Goal: Task Accomplishment & Management: Use online tool/utility

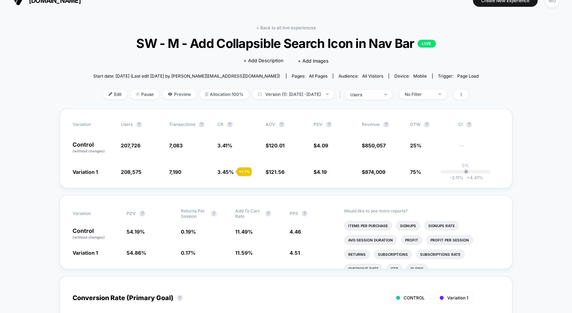
scroll to position [13, 0]
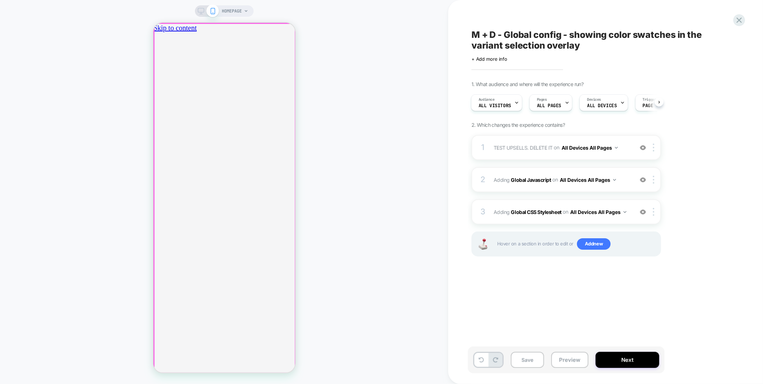
scroll to position [0, 253]
click at [156, 67] on icon "close" at bounding box center [156, 67] width 0 height 0
click at [564, 154] on div "1 TEST UPSELLS. DELETE IT Adding Boxes Slider AFTER .sub-nav on All Devices All…" at bounding box center [566, 147] width 190 height 25
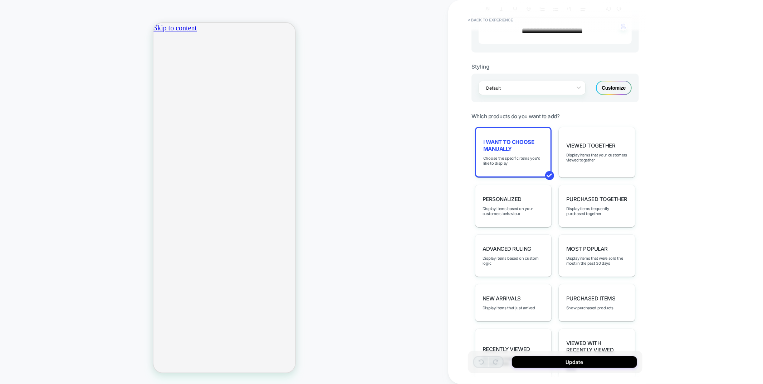
scroll to position [269, 0]
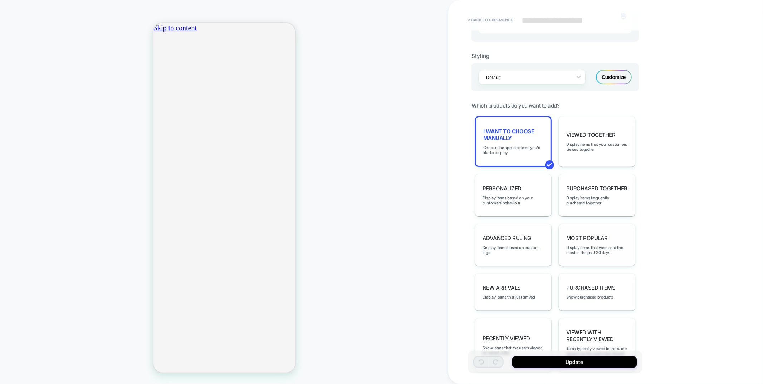
click at [590, 245] on span "Display items that were sold the most in the past 30 days" at bounding box center [597, 250] width 62 height 10
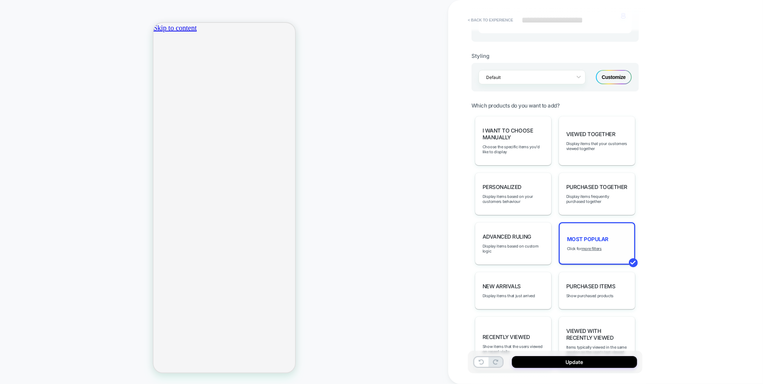
scroll to position [276, 0]
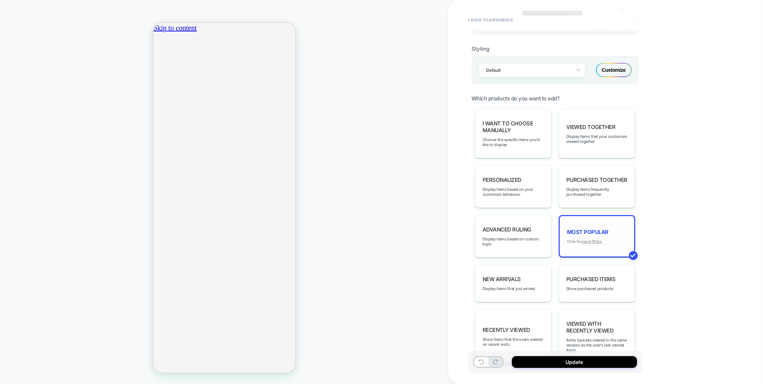
click at [591, 239] on u "more filters" at bounding box center [591, 241] width 20 height 5
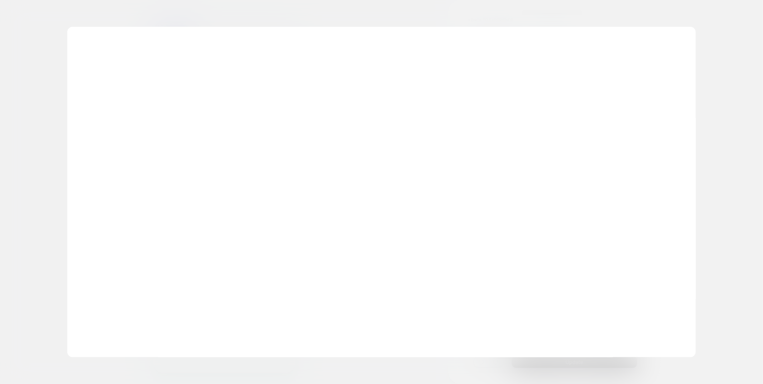
scroll to position [0, 253]
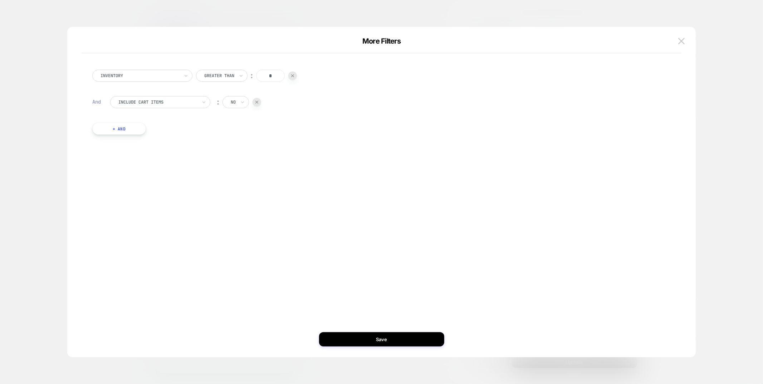
click at [137, 101] on div at bounding box center [157, 102] width 79 height 6
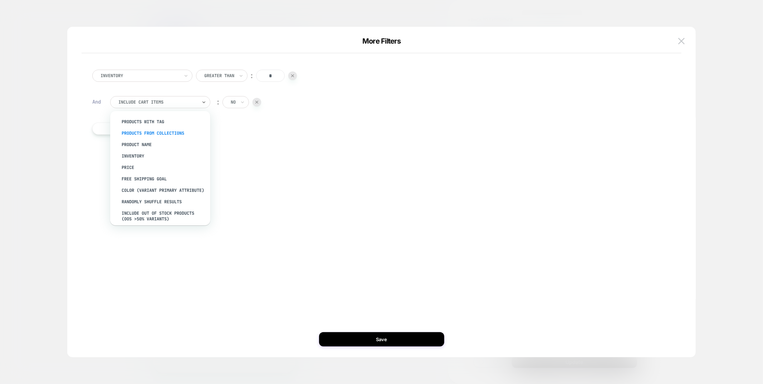
click at [137, 132] on div "products from collections" at bounding box center [163, 133] width 93 height 11
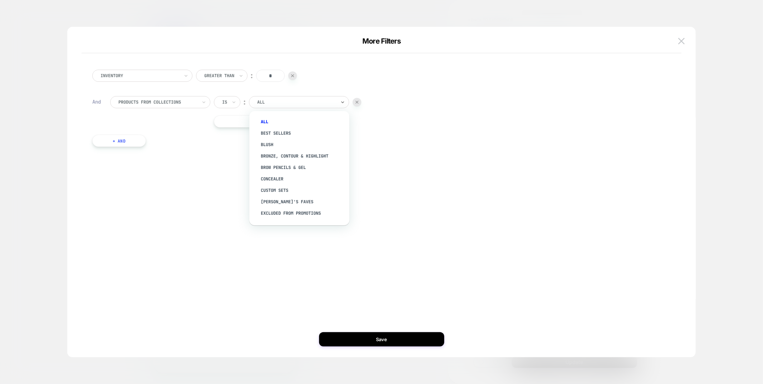
click at [295, 100] on div at bounding box center [296, 102] width 79 height 6
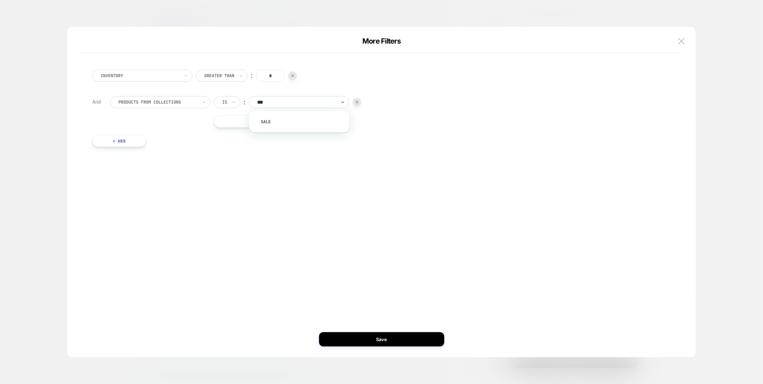
type input "****"
click at [294, 123] on div "Sale" at bounding box center [302, 121] width 93 height 11
click at [117, 148] on div "Inventory Greater Than ︰ * And products from collections Is ︰ Sale || Or + And" at bounding box center [378, 108] width 579 height 99
click at [118, 143] on button "+ And" at bounding box center [119, 141] width 54 height 12
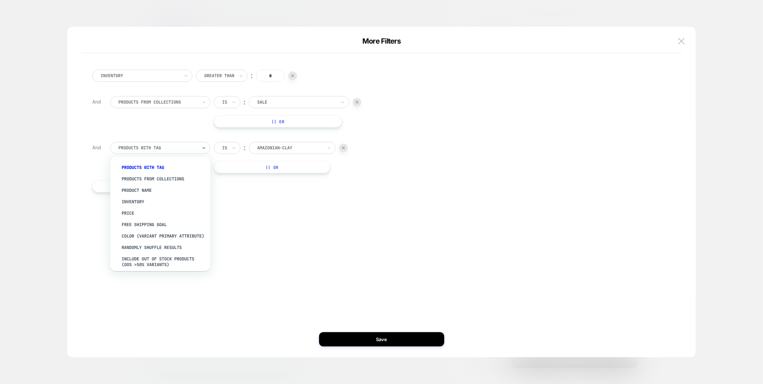
click at [144, 144] on div "products with tag" at bounding box center [158, 148] width 80 height 8
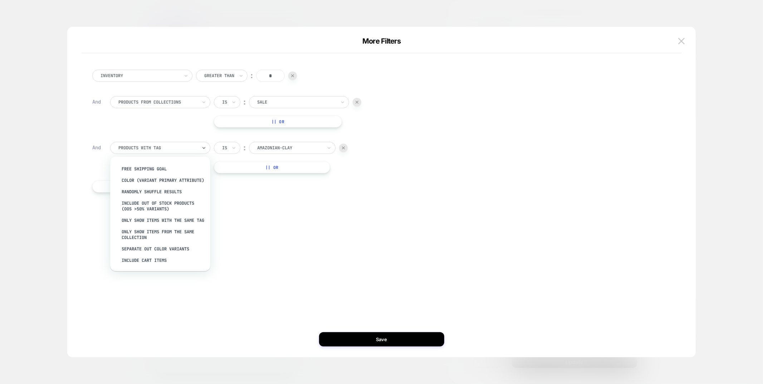
drag, startPoint x: 147, startPoint y: 247, endPoint x: 148, endPoint y: 277, distance: 30.1
click at [147, 247] on div "Separate out color variants" at bounding box center [163, 249] width 93 height 11
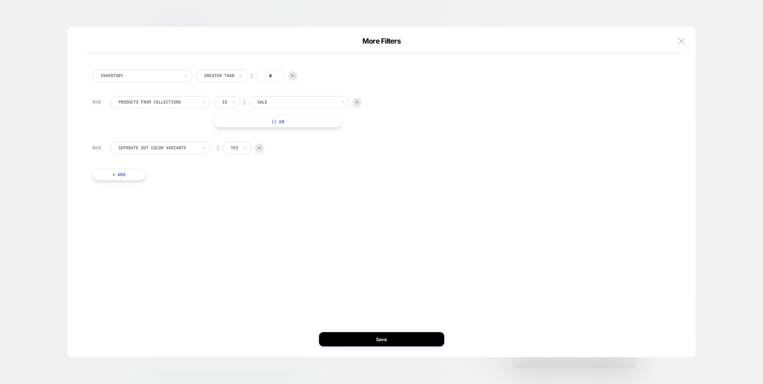
scroll to position [0, 253]
click at [235, 147] on div at bounding box center [235, 148] width 8 height 6
click at [247, 181] on div "no" at bounding box center [253, 178] width 46 height 11
click at [373, 339] on button "Save" at bounding box center [381, 340] width 125 height 14
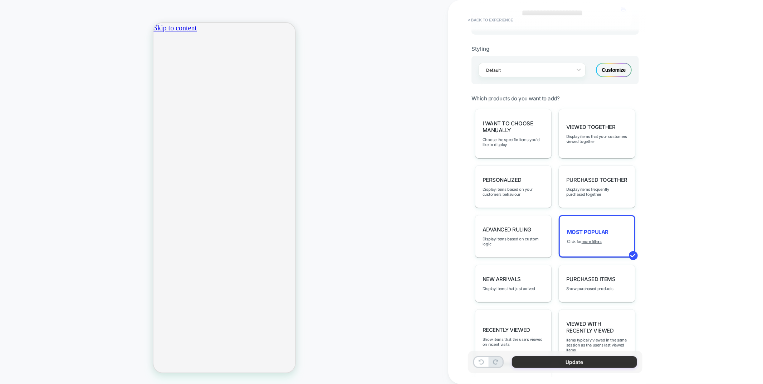
click at [552, 366] on button "Update" at bounding box center [574, 363] width 125 height 12
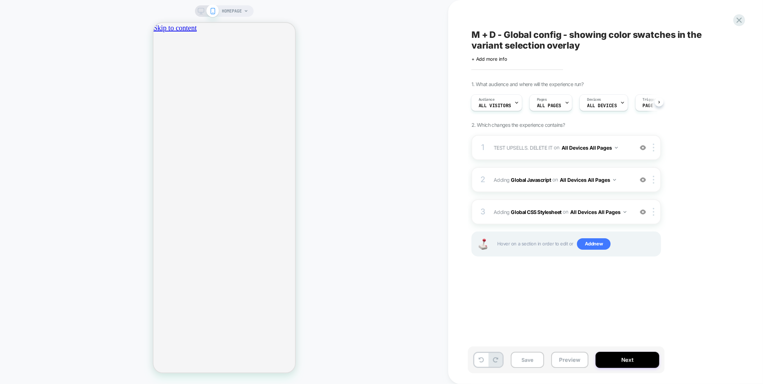
scroll to position [0, 0]
click at [563, 152] on div "on All Devices All Pages" at bounding box center [586, 148] width 64 height 10
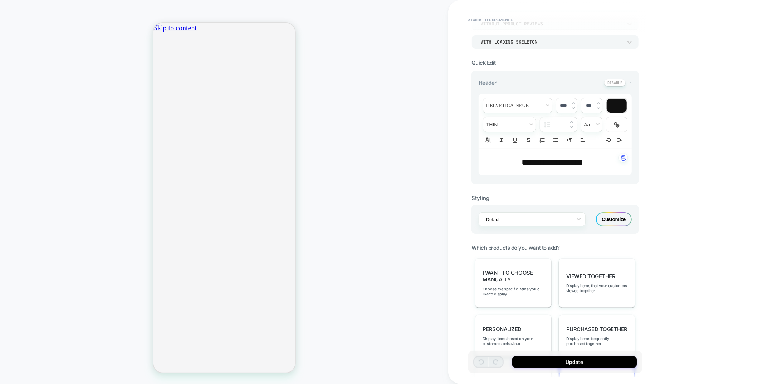
scroll to position [192, 0]
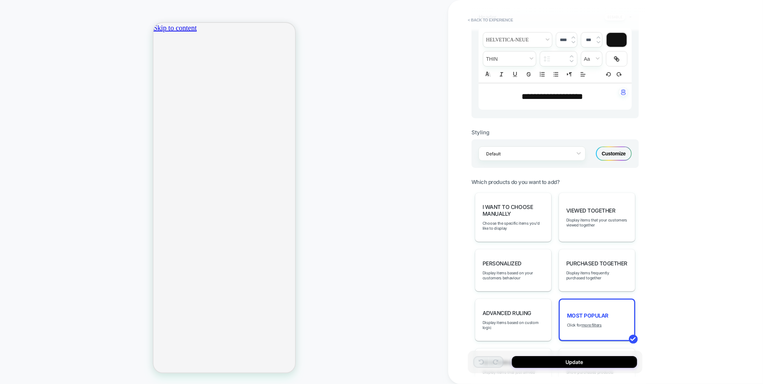
click at [605, 149] on div "Customize" at bounding box center [614, 154] width 36 height 14
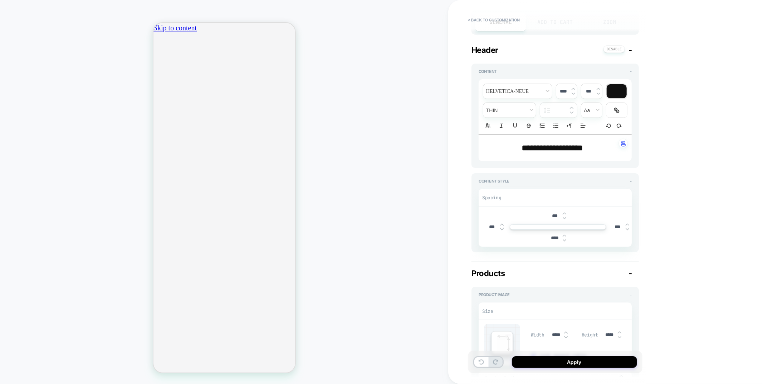
type textarea "*"
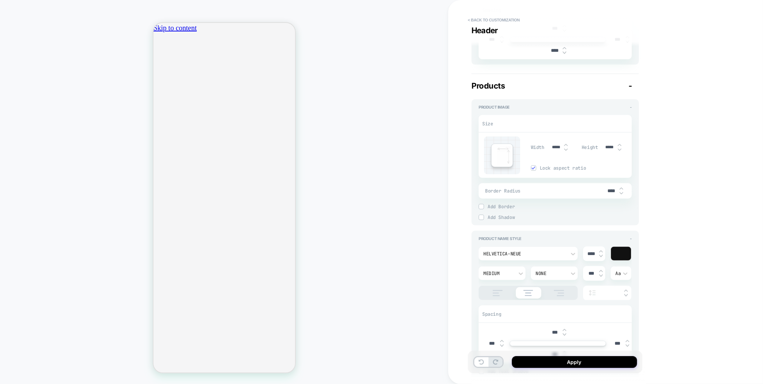
scroll to position [0, 126]
click at [550, 147] on input "*****" at bounding box center [556, 147] width 16 height 5
type input "***"
type textarea "*"
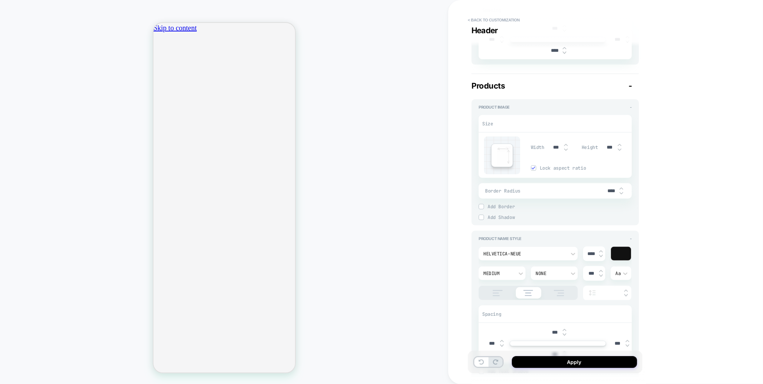
type input "***"
type textarea "*"
type input "*****"
type textarea "*"
type input "*****"
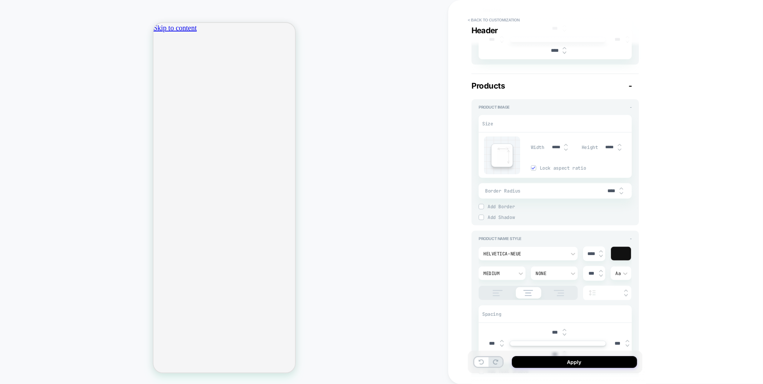
type textarea "*"
type input "*****"
click at [568, 363] on button "Apply" at bounding box center [574, 363] width 125 height 12
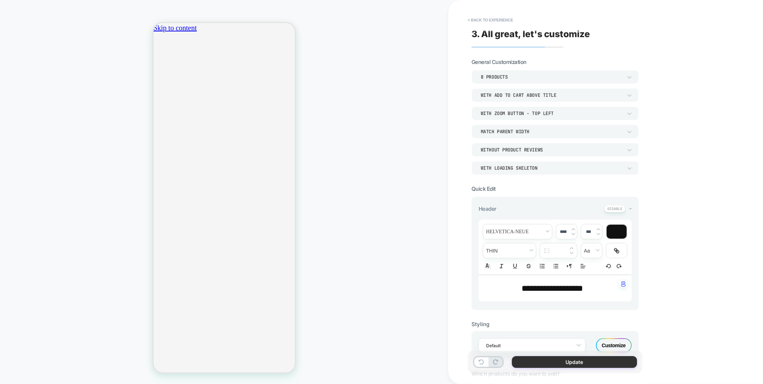
click at [526, 365] on button "Update" at bounding box center [574, 363] width 125 height 12
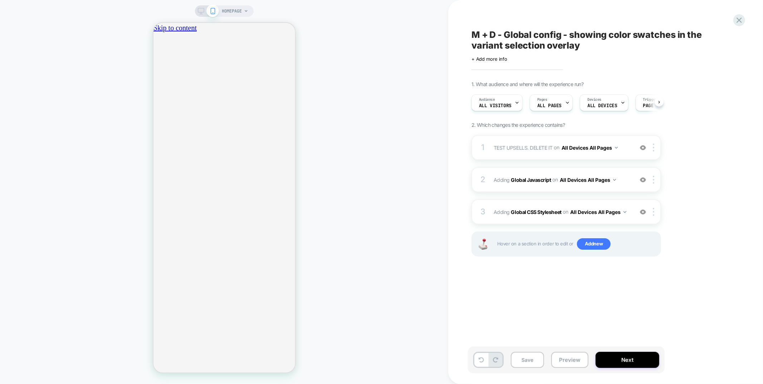
scroll to position [0, 0]
click at [567, 363] on button "Preview" at bounding box center [569, 360] width 37 height 16
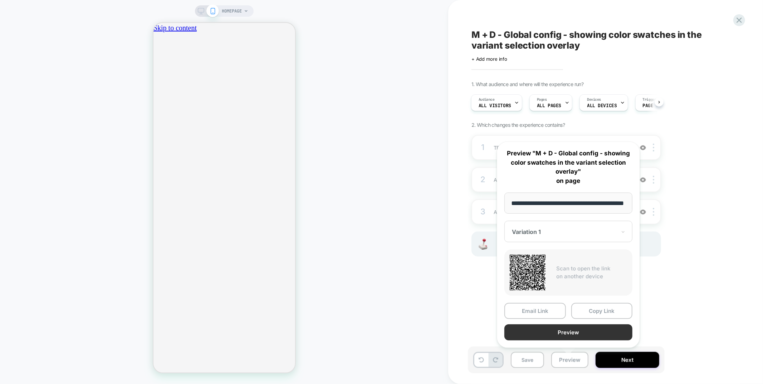
scroll to position [0, 0]
click at [568, 335] on button "Preview" at bounding box center [568, 333] width 128 height 16
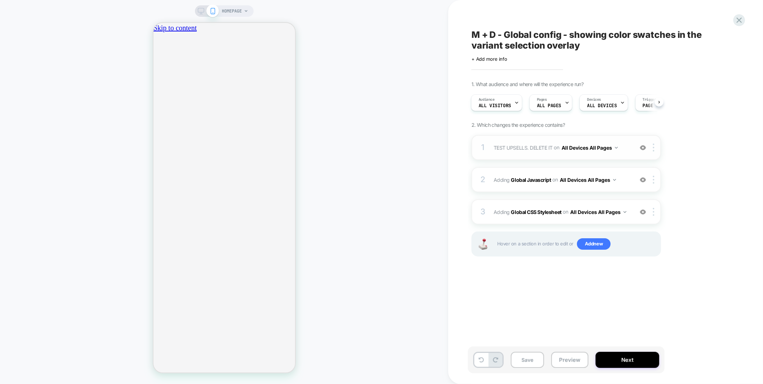
click at [590, 155] on div "1 TEST UPSELLS. DELETE IT Adding Boxes Slider AFTER .sub-nav on All Devices All…" at bounding box center [566, 147] width 190 height 25
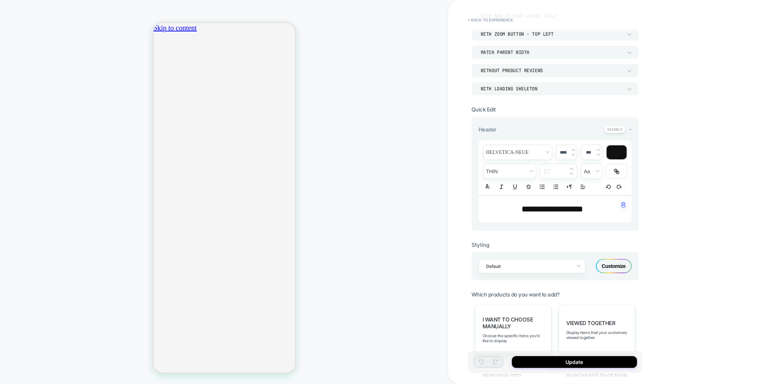
scroll to position [110, 0]
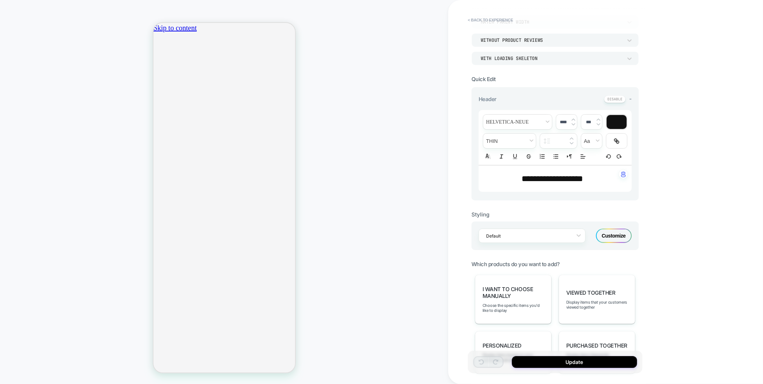
click at [616, 233] on div "Customize" at bounding box center [614, 236] width 36 height 14
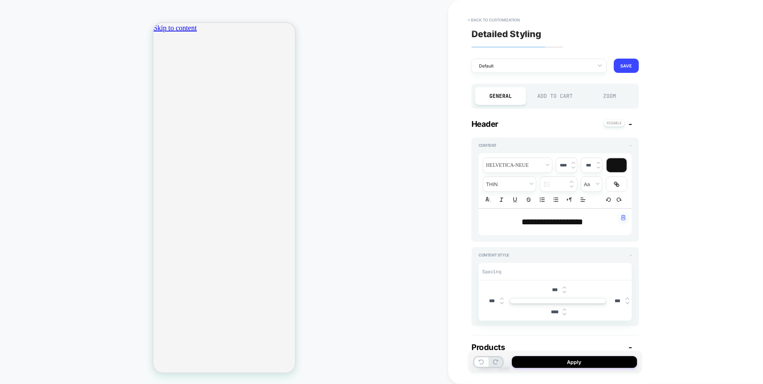
scroll to position [0, 126]
click at [562, 97] on div "Add to Cart" at bounding box center [555, 96] width 51 height 18
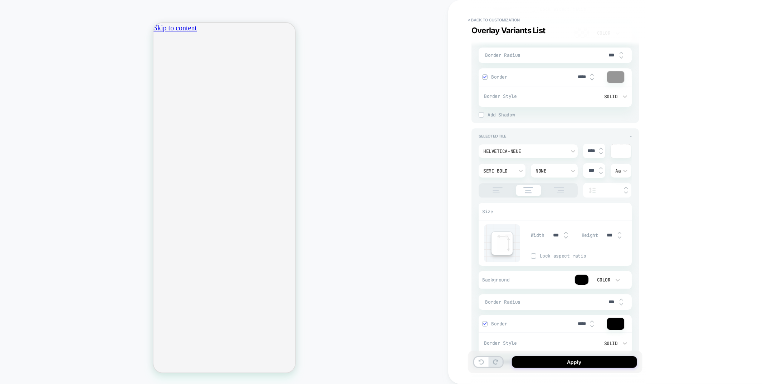
scroll to position [1860, 0]
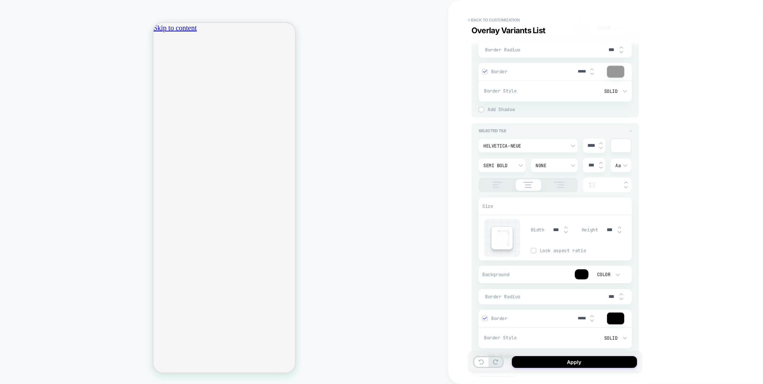
click at [609, 271] on div "Color" at bounding box center [603, 275] width 22 height 8
click at [606, 291] on div "None" at bounding box center [606, 291] width 30 height 15
click at [620, 142] on div at bounding box center [621, 146] width 20 height 14
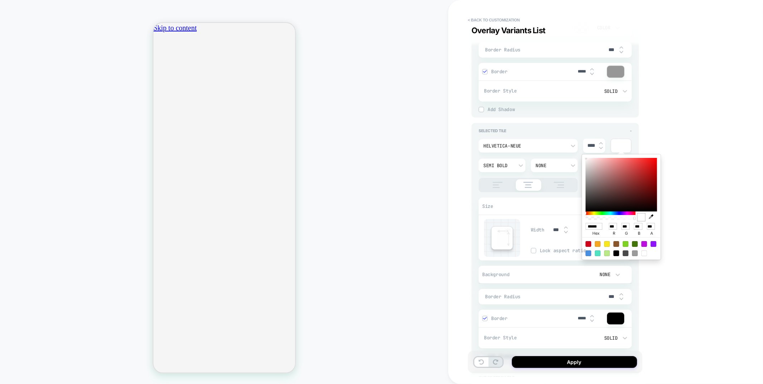
scroll to position [0, 126]
click at [651, 218] on icon "button" at bounding box center [651, 217] width 5 height 5
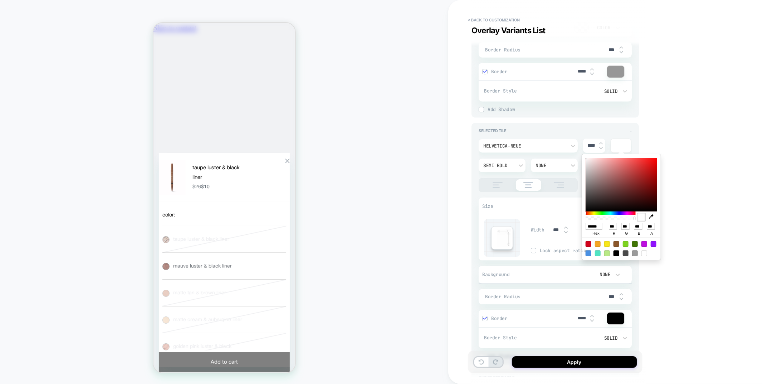
click at [216, 261] on p "mauve luster & black liner" at bounding box center [202, 266] width 59 height 10
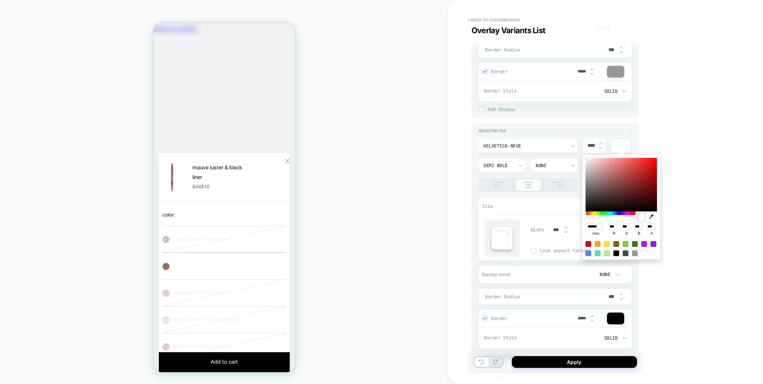
scroll to position [0, 0]
click at [683, 103] on div "< Back to customization Overlay Variants List Detailed Styling Default RENAME S…" at bounding box center [605, 192] width 315 height 384
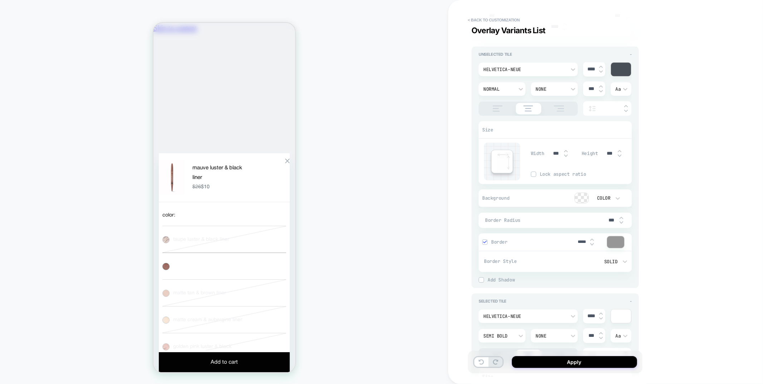
scroll to position [0, 126]
click at [622, 312] on div at bounding box center [621, 317] width 20 height 14
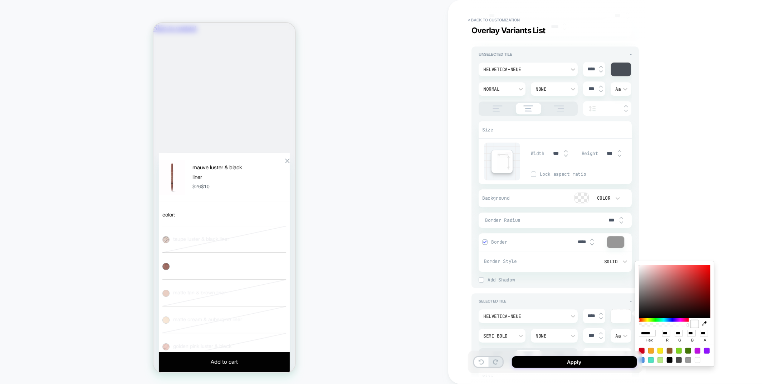
click at [703, 323] on icon "button" at bounding box center [704, 323] width 5 height 5
type textarea "*"
type input "******"
type input "**"
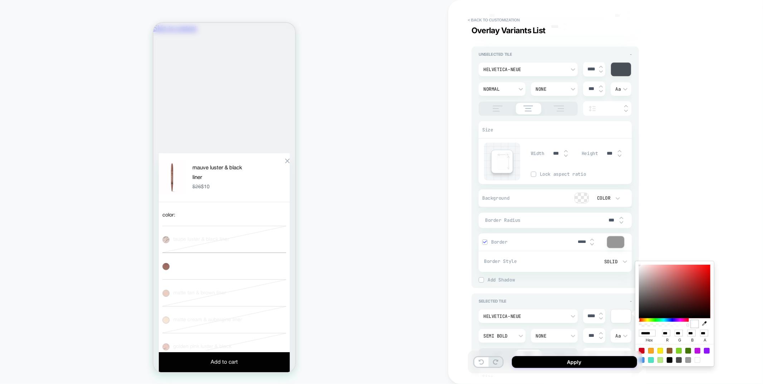
type input "**"
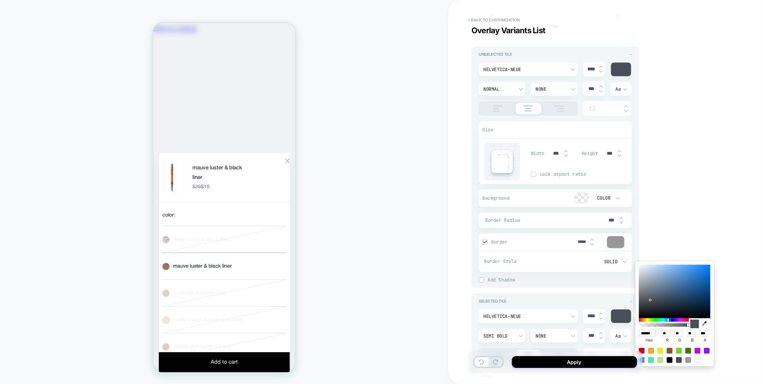
type textarea "*"
click at [360, 235] on div "HOMEPAGE" at bounding box center [224, 192] width 448 height 370
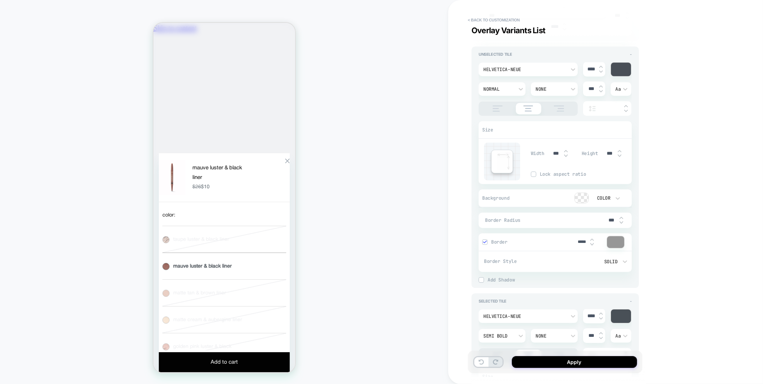
scroll to position [0, 126]
click at [558, 362] on button "Apply" at bounding box center [574, 363] width 125 height 12
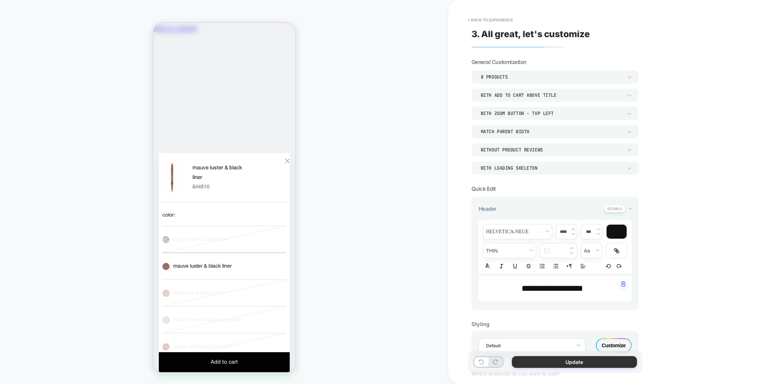
click at [538, 363] on button "Update" at bounding box center [574, 363] width 125 height 12
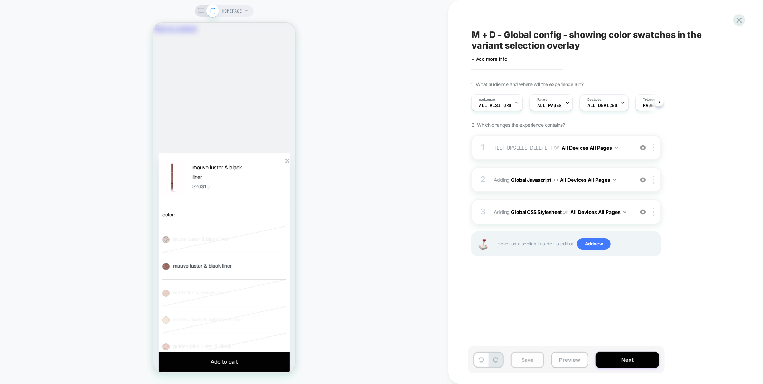
scroll to position [0, 0]
click at [526, 362] on button "Save" at bounding box center [527, 360] width 33 height 16
click at [739, 8] on div "M + D - Global config - showing color swatches in the variant selection overlay…" at bounding box center [605, 192] width 268 height 384
click at [743, 24] on icon at bounding box center [739, 20] width 10 height 10
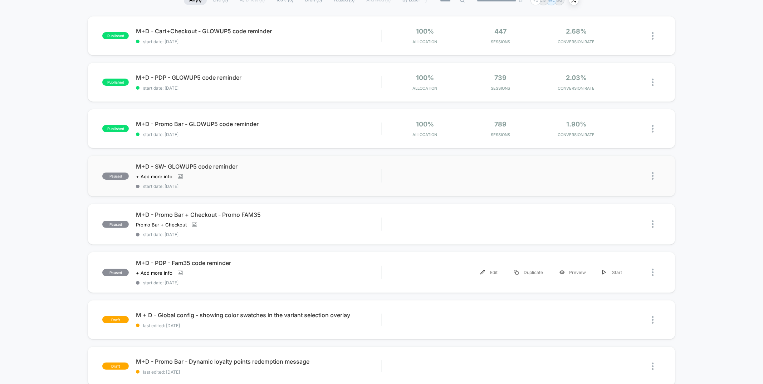
scroll to position [62, 0]
click at [337, 374] on div "draft M+D - Promo Bar - Dynamic loyalty points redemption message last edited: …" at bounding box center [381, 366] width 587 height 39
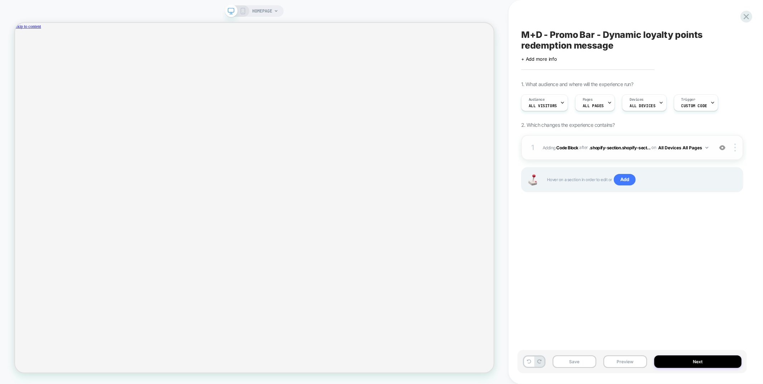
click at [601, 138] on div "1 Adding Code Block AFTER .shopify-section.shopify-sect... .shopify-section.sho…" at bounding box center [632, 147] width 222 height 25
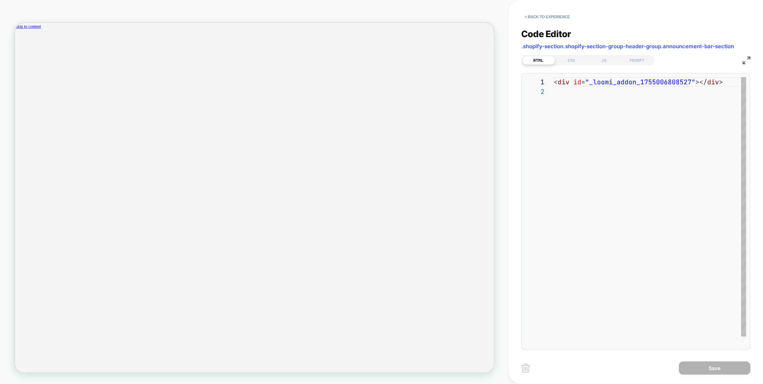
scroll to position [0, 552]
click at [598, 58] on div "JS" at bounding box center [604, 60] width 33 height 9
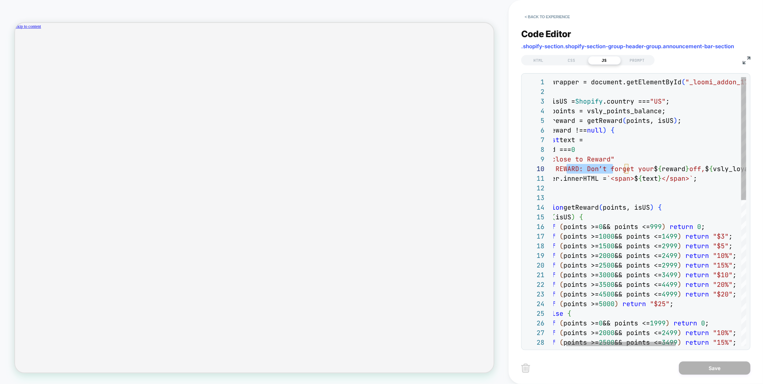
type textarea "**********"
drag, startPoint x: 612, startPoint y: 171, endPoint x: 568, endPoint y: 170, distance: 44.7
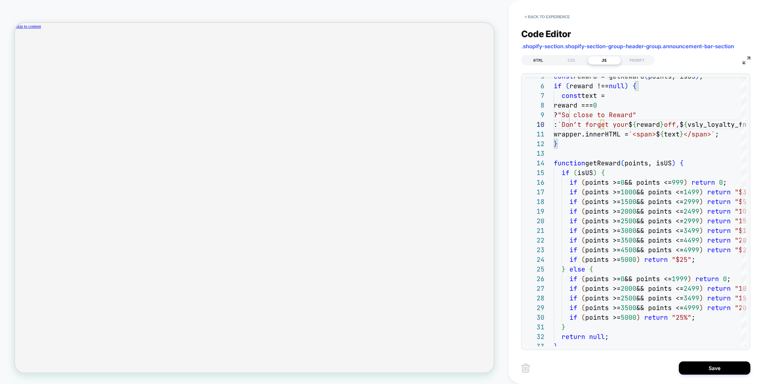
click at [537, 56] on div "HTML" at bounding box center [538, 60] width 33 height 9
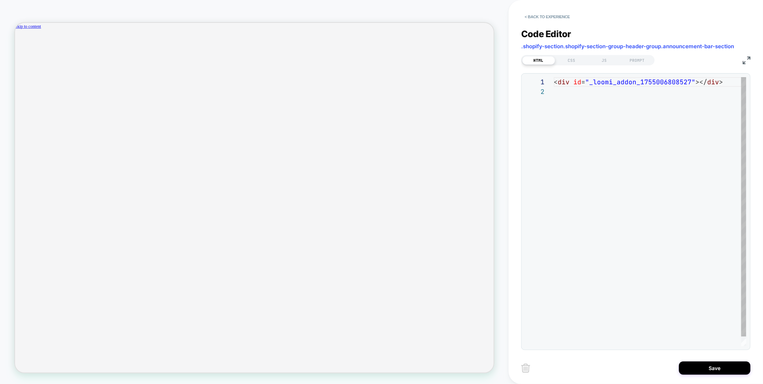
scroll to position [9, 0]
click at [640, 61] on div "PROMPT" at bounding box center [637, 60] width 33 height 9
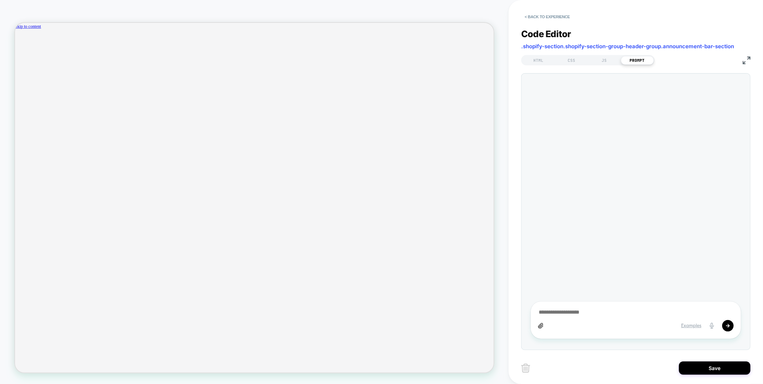
scroll to position [0, 0]
click at [562, 313] on textarea at bounding box center [636, 313] width 196 height 8
type textarea "*"
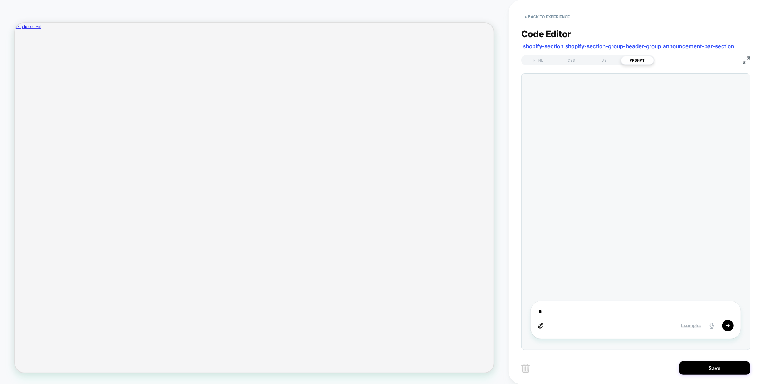
type textarea "**"
type textarea "*"
type textarea "***"
type textarea "*"
type textarea "***"
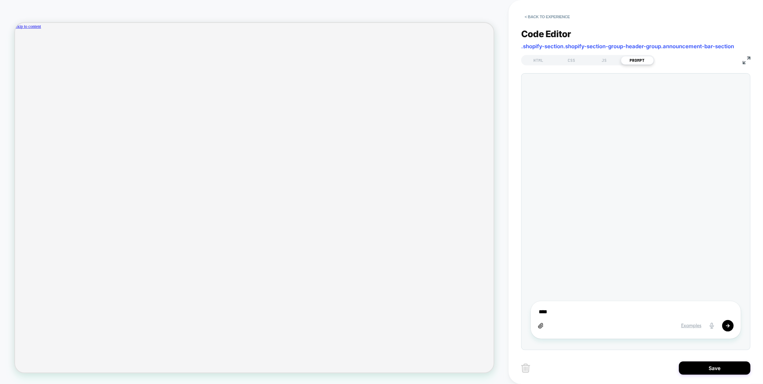
type textarea "*"
type textarea "*****"
type textarea "*"
type textarea "***"
type textarea "*"
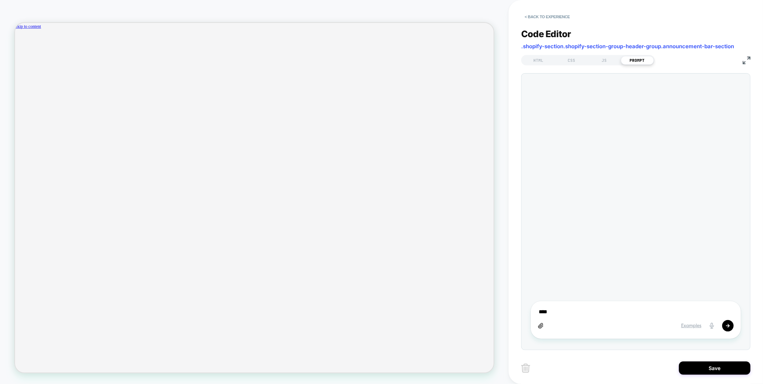
type textarea "***"
type textarea "*"
type textarea "**"
type textarea "*"
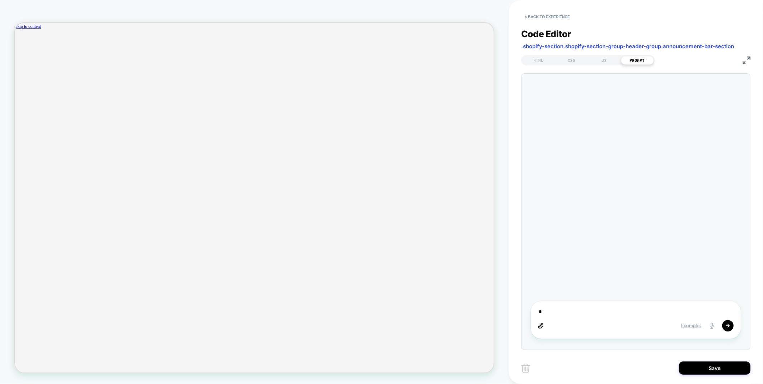
type textarea "*"
type textarea "**"
type textarea "*"
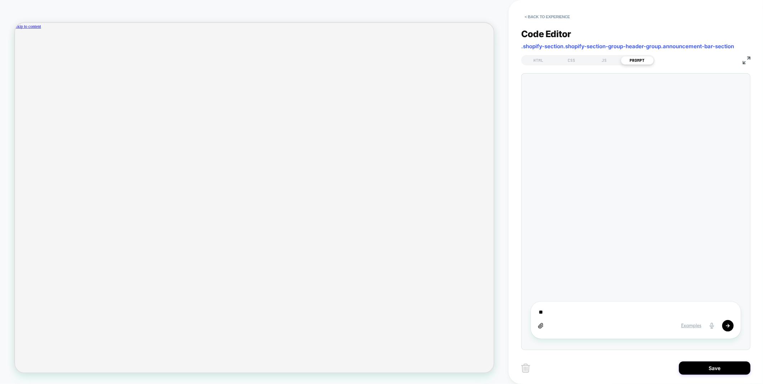
type textarea "***"
type textarea "*"
type textarea "****"
type textarea "*"
type textarea "****"
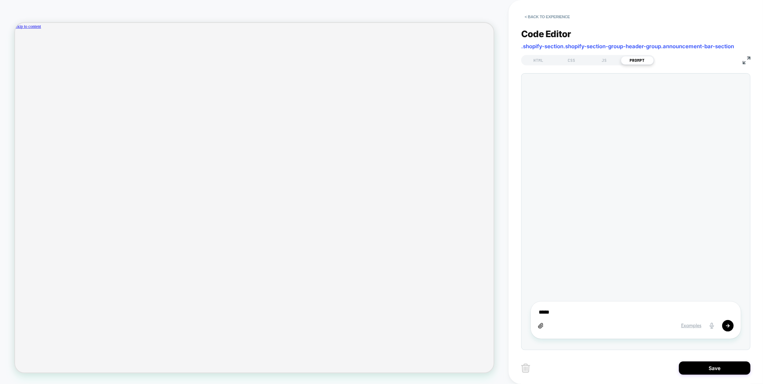
type textarea "*"
type textarea "******"
type textarea "*"
type textarea "*********"
type textarea "*"
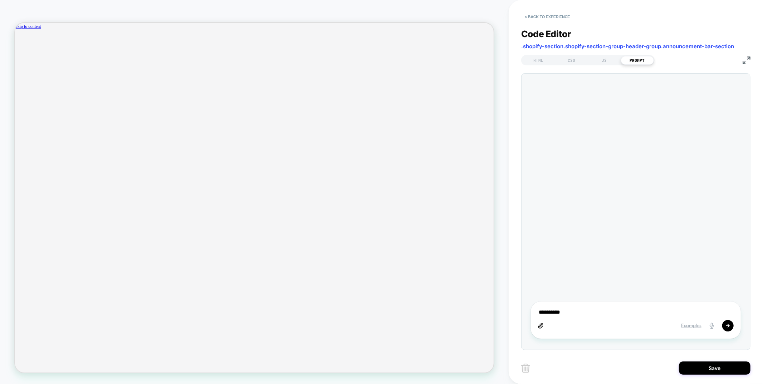
type textarea "**********"
type textarea "*"
type textarea "**********"
type textarea "*"
type textarea "**********"
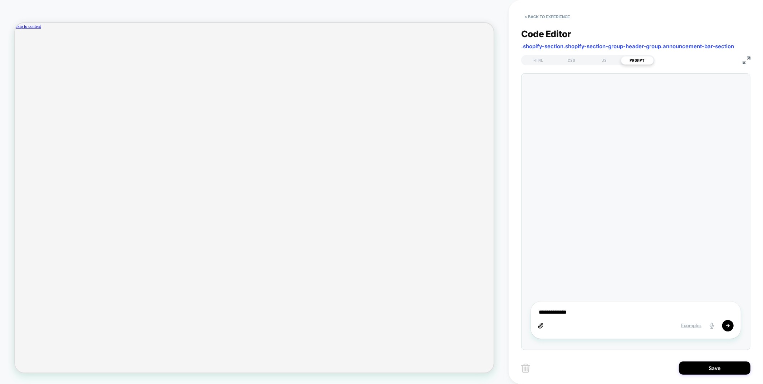
type textarea "*"
type textarea "**********"
type textarea "*"
type textarea "**********"
type textarea "*"
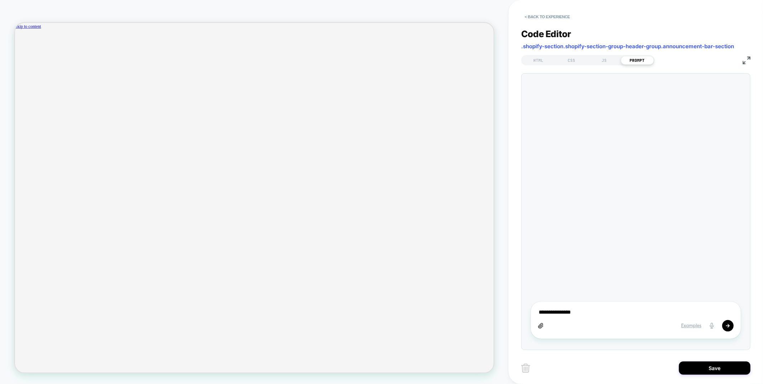
type textarea "**********"
type textarea "*"
type textarea "**********"
type textarea "*"
type textarea "**********"
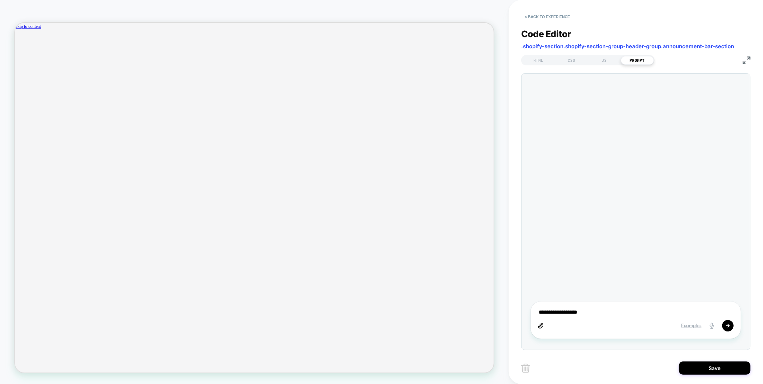
type textarea "*"
type textarea "**********"
type textarea "*"
type textarea "**********"
type textarea "*"
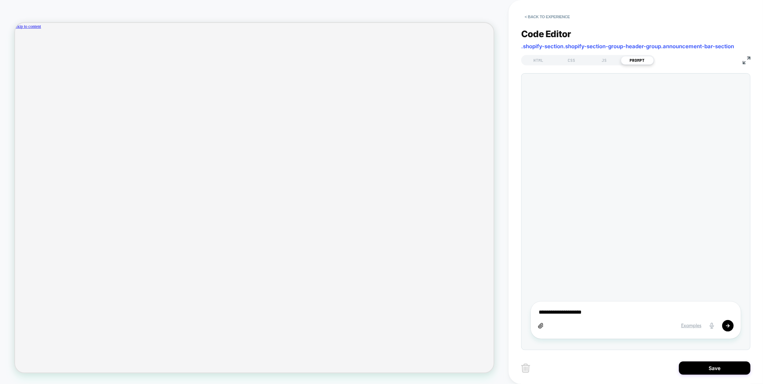
type textarea "**********"
type textarea "*"
type textarea "**********"
type textarea "*"
type textarea "**********"
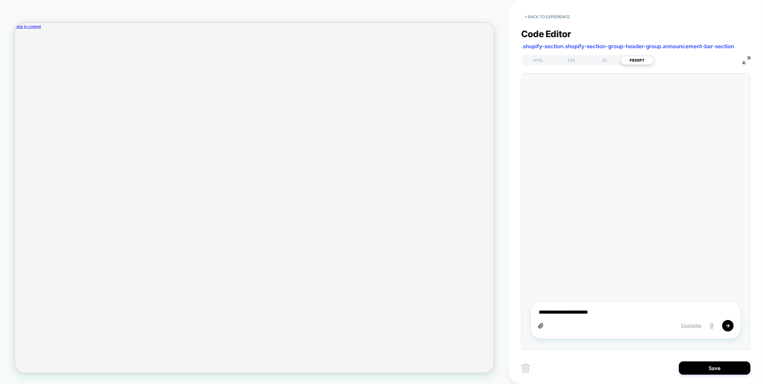
type textarea "*"
type textarea "**********"
type textarea "*"
type textarea "**********"
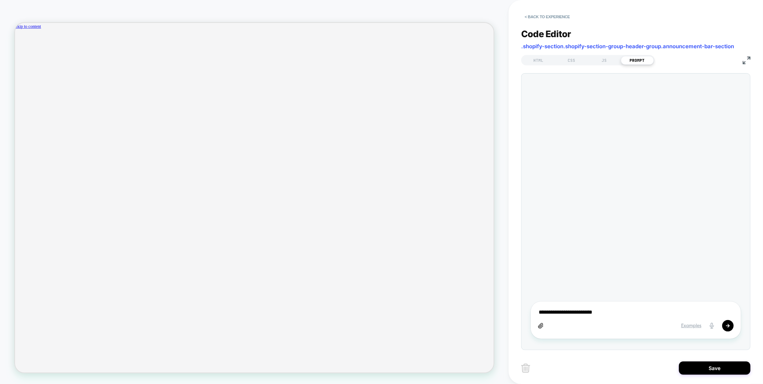
type textarea "*"
type textarea "**********"
type textarea "*"
type textarea "**********"
type textarea "*"
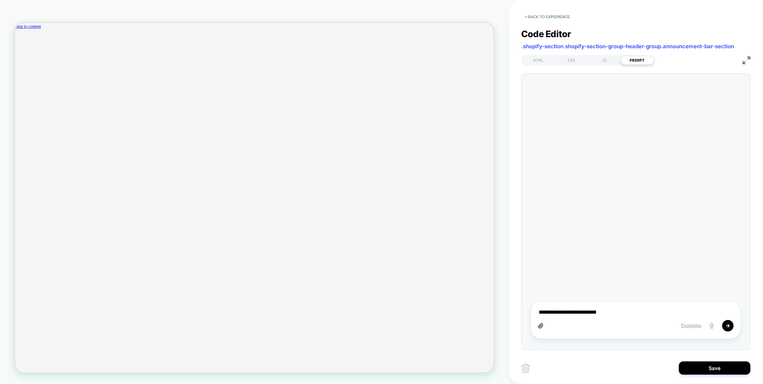
type textarea "**********"
type textarea "*"
type textarea "**********"
type textarea "*"
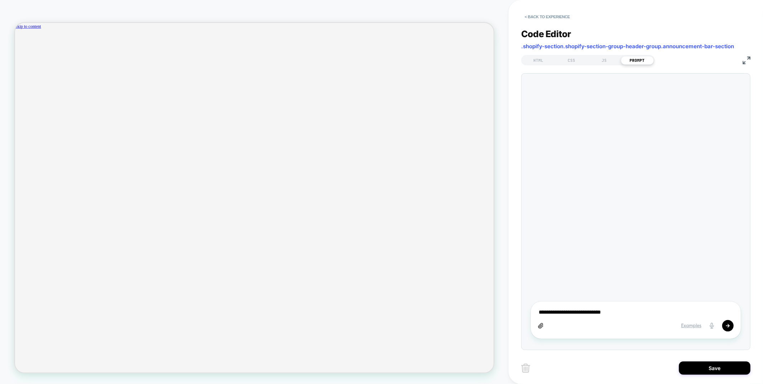
type textarea "**********"
type textarea "*"
type textarea "**********"
type textarea "*"
type textarea "**********"
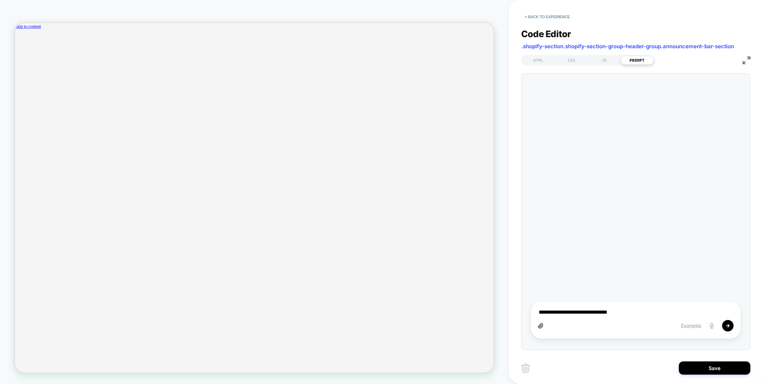
type textarea "*"
type textarea "**********"
type textarea "*"
type textarea "**********"
type textarea "*"
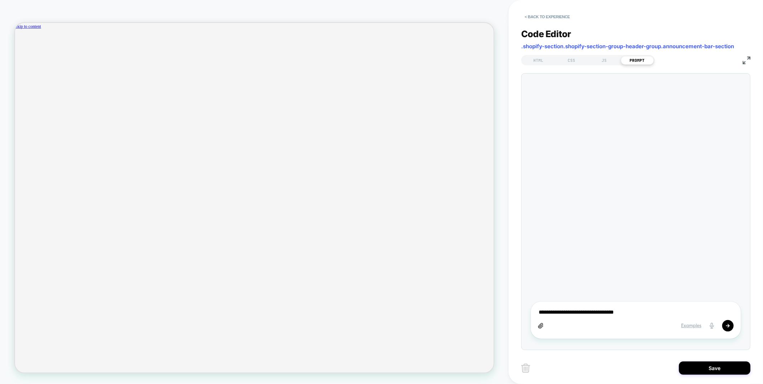
type textarea "**********"
type textarea "*"
type textarea "**********"
type textarea "*"
type textarea "**********"
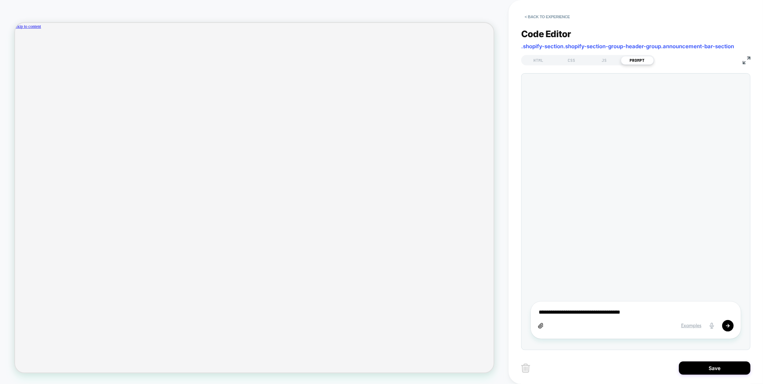
type textarea "*"
type textarea "**********"
type textarea "*"
type textarea "**********"
type textarea "*"
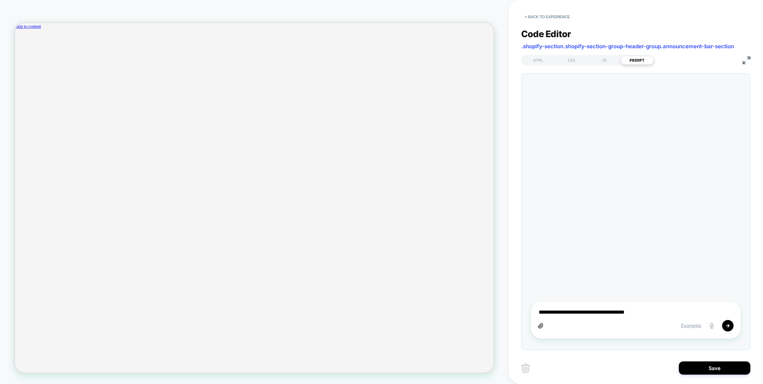
type textarea "**********"
type textarea "*"
type textarea "**********"
type textarea "*"
type textarea "**********"
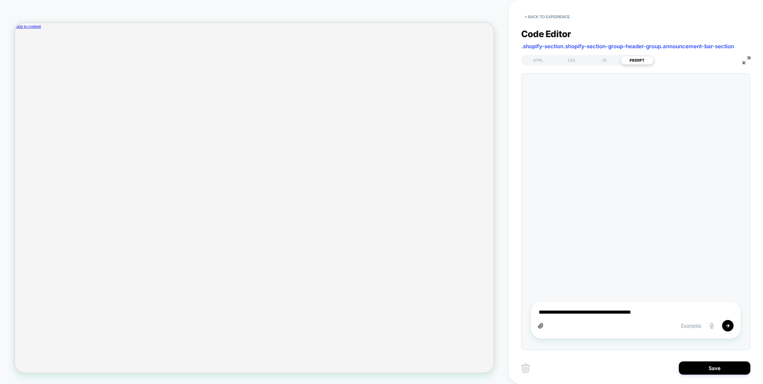
paste textarea "**********"
type textarea "*"
type textarea "**********"
type textarea "*"
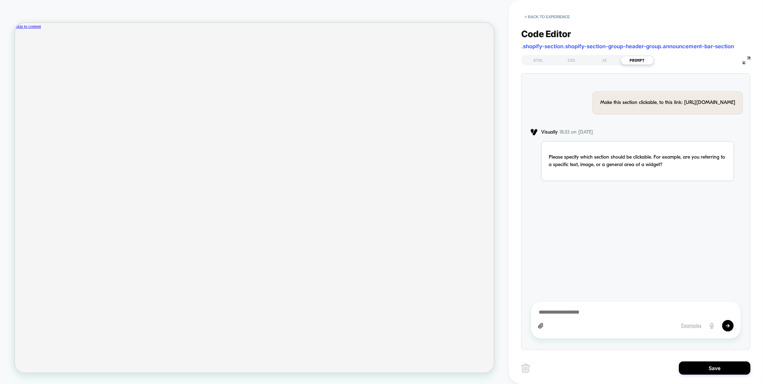
scroll to position [0, 1104]
click at [602, 59] on div "JS" at bounding box center [604, 60] width 33 height 9
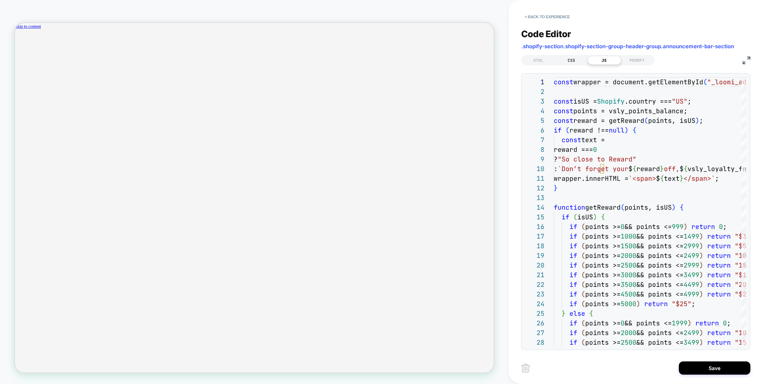
scroll to position [0, 0]
click at [569, 59] on div "CSS" at bounding box center [571, 60] width 33 height 9
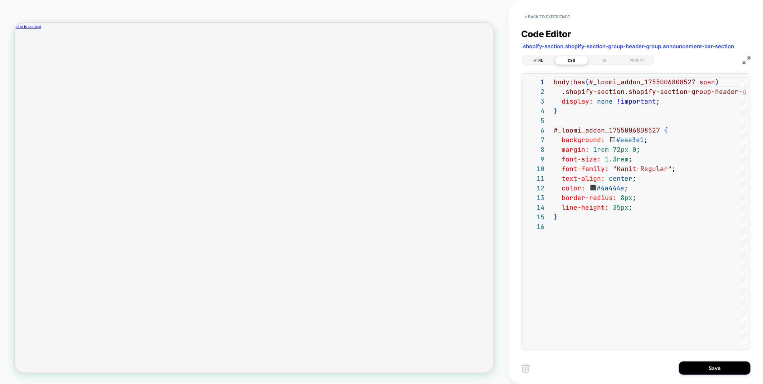
click at [542, 62] on div "HTML" at bounding box center [538, 60] width 33 height 9
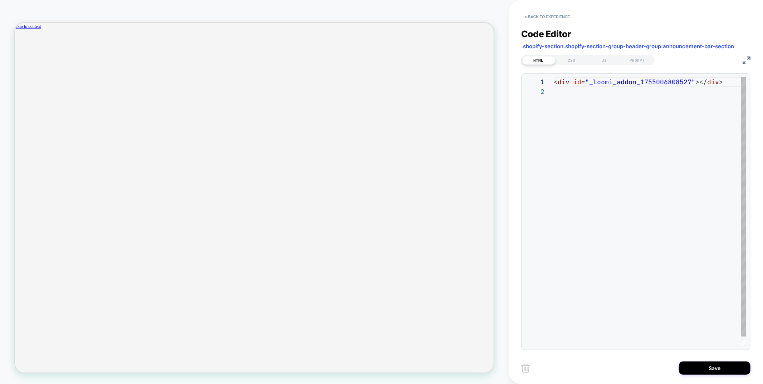
scroll to position [9, 0]
click at [569, 60] on div "CSS" at bounding box center [571, 60] width 33 height 9
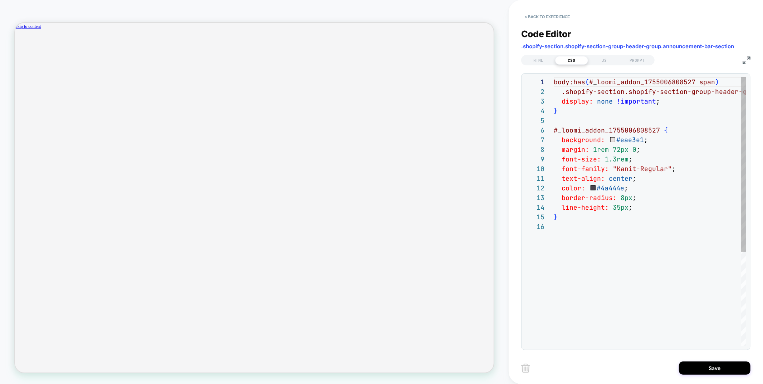
scroll to position [97, 0]
click at [537, 59] on div "HTML" at bounding box center [538, 60] width 33 height 9
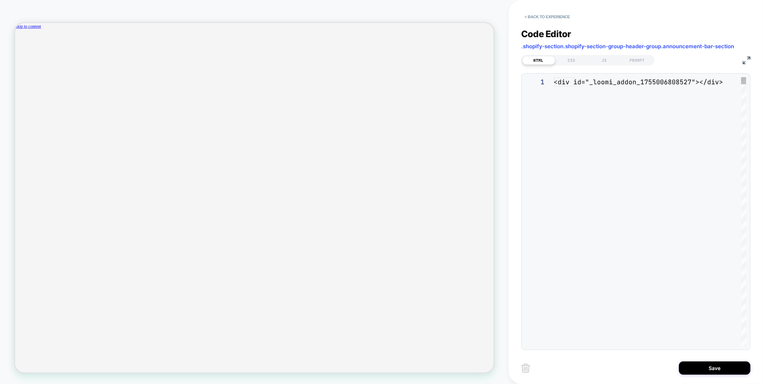
scroll to position [9, 0]
click at [638, 62] on div "PROMPT" at bounding box center [637, 60] width 33 height 9
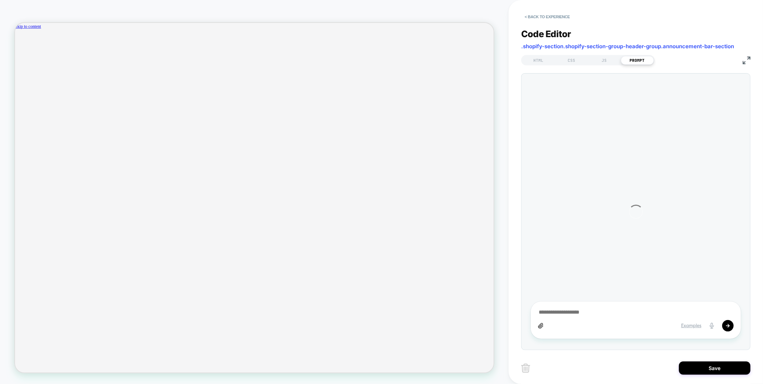
type textarea "*"
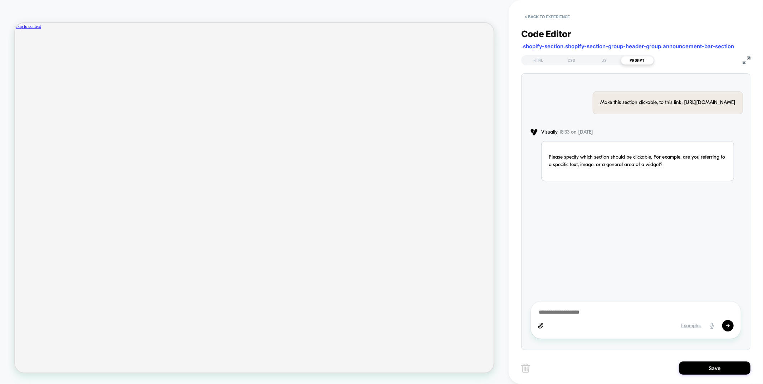
scroll to position [0, 552]
click at [536, 62] on div "HTML" at bounding box center [538, 60] width 33 height 9
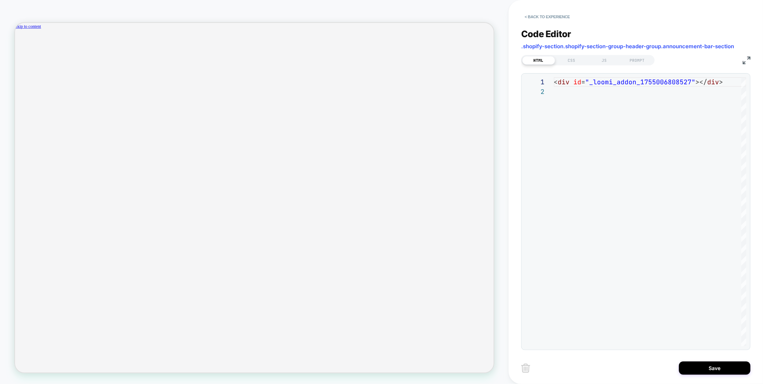
scroll to position [0, 1104]
click at [575, 63] on div "CSS" at bounding box center [571, 60] width 33 height 9
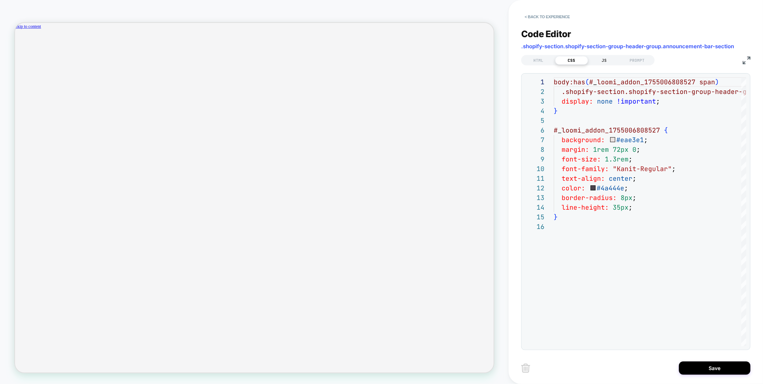
scroll to position [0, 0]
click at [607, 59] on div "JS" at bounding box center [604, 60] width 33 height 9
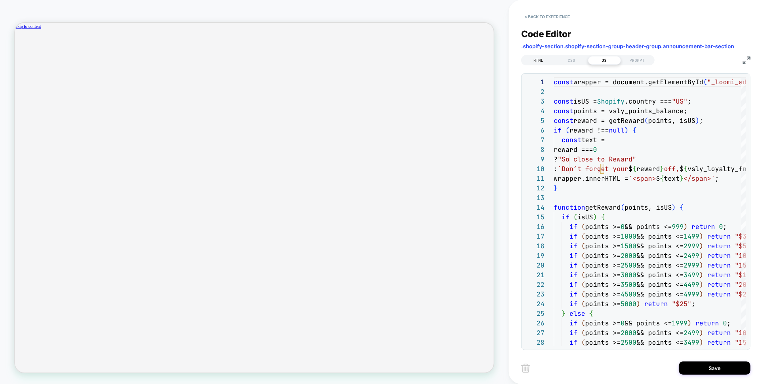
scroll to position [0, 552]
click at [540, 58] on div "HTML" at bounding box center [538, 60] width 33 height 9
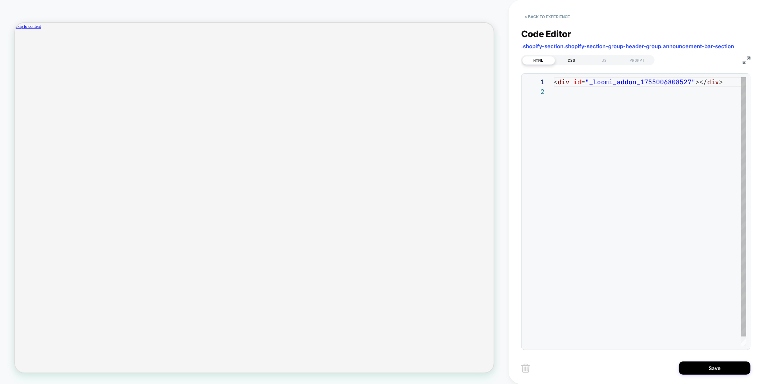
scroll to position [9, 0]
click at [18, 63] on icon "close" at bounding box center [18, 63] width 0 height 0
click at [567, 16] on button "< Back to experience" at bounding box center [547, 16] width 52 height 11
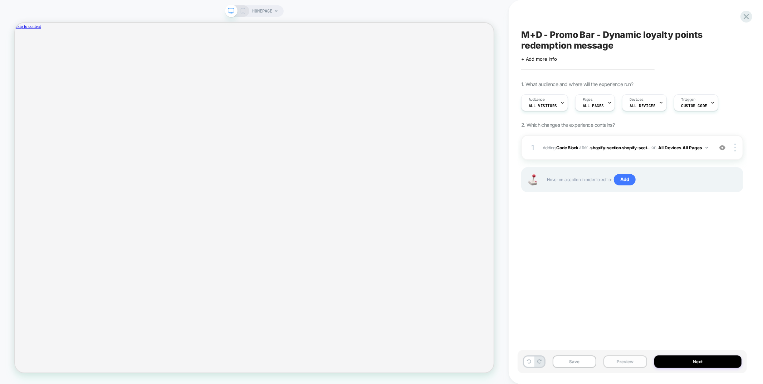
click at [622, 364] on button "Preview" at bounding box center [625, 362] width 44 height 13
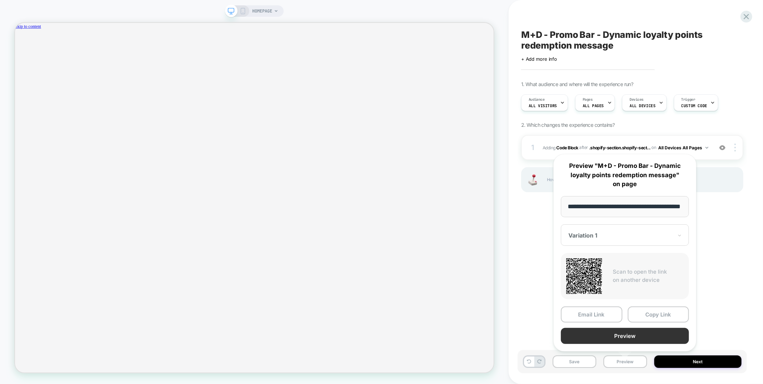
scroll to position [0, 0]
click at [633, 335] on button "Preview" at bounding box center [625, 336] width 128 height 16
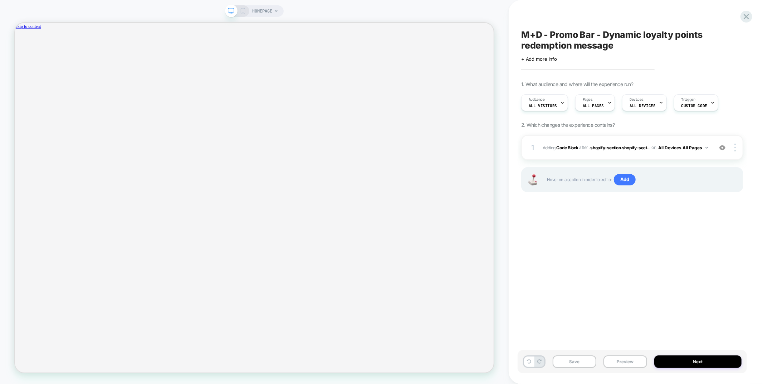
scroll to position [0, 1104]
click at [675, 139] on div "1 Adding Code Block AFTER .shopify-section.shopify-sect... .shopify-section.sho…" at bounding box center [632, 147] width 222 height 25
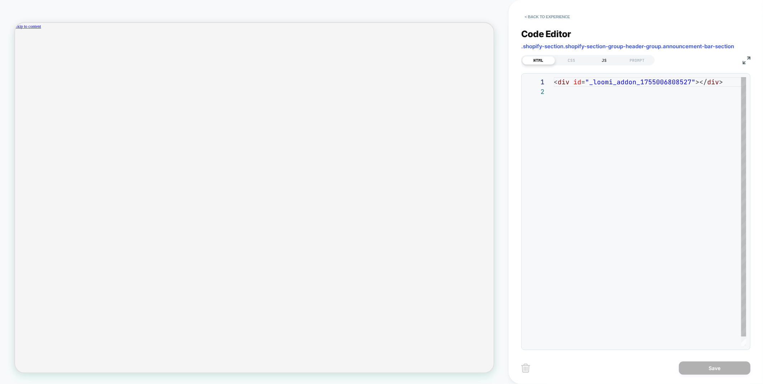
scroll to position [0, 0]
click at [615, 56] on div "JS" at bounding box center [604, 60] width 33 height 9
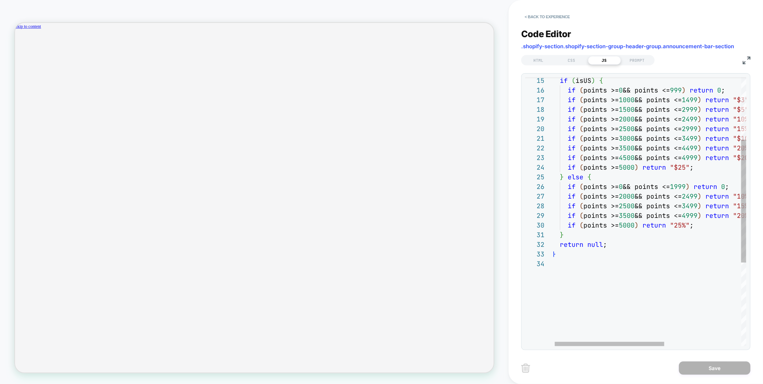
scroll to position [0, 552]
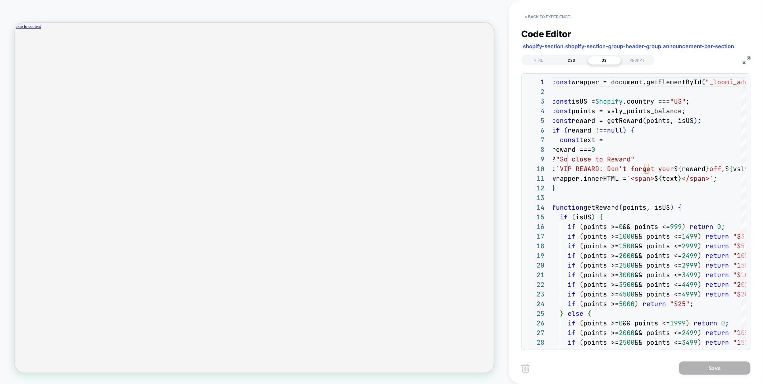
click at [572, 60] on div "CSS" at bounding box center [571, 60] width 33 height 9
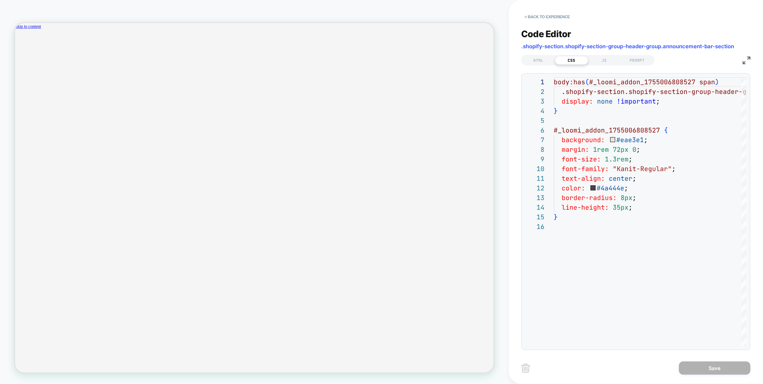
scroll to position [0, 0]
click at [563, 16] on button "< Back to experience" at bounding box center [547, 16] width 52 height 11
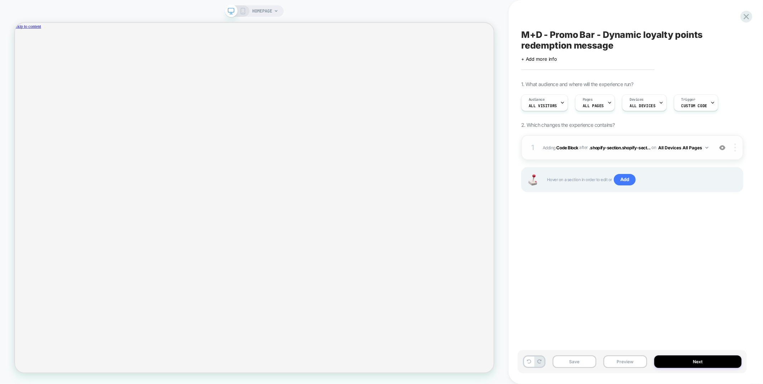
scroll to position [0, 552]
click at [736, 148] on img at bounding box center [734, 148] width 1 height 8
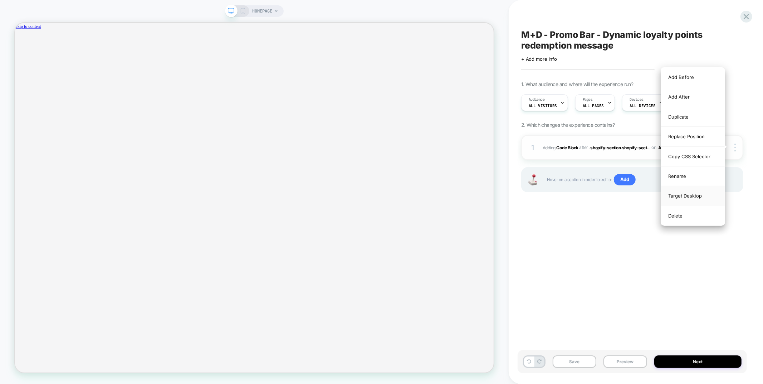
click at [687, 194] on div "Target Desktop" at bounding box center [693, 196] width 64 height 20
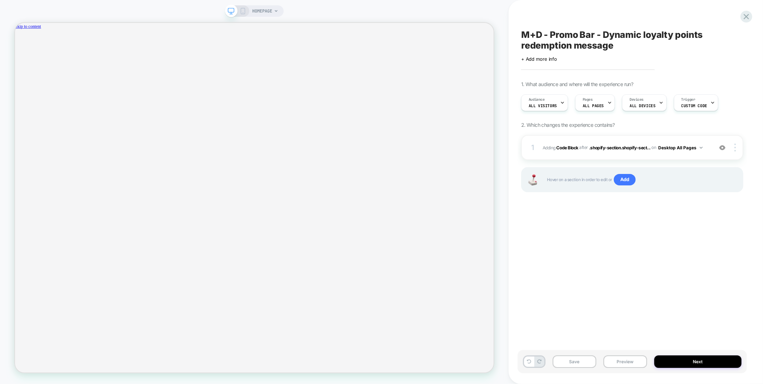
click at [243, 11] on icon at bounding box center [243, 11] width 6 height 6
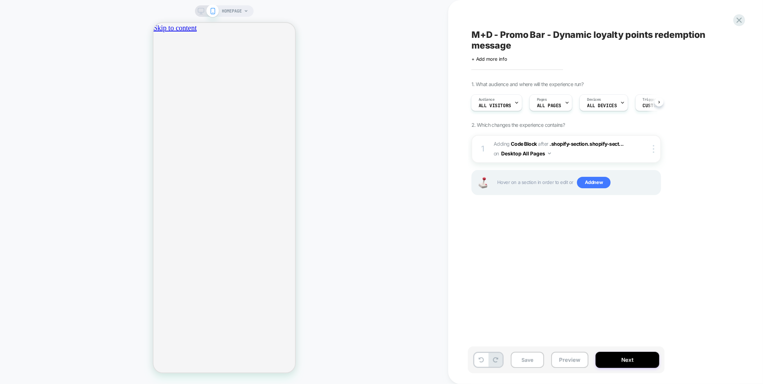
scroll to position [0, 253]
click at [654, 150] on img at bounding box center [653, 149] width 1 height 8
click at [656, 208] on div "Copy to Mobile" at bounding box center [655, 206] width 64 height 20
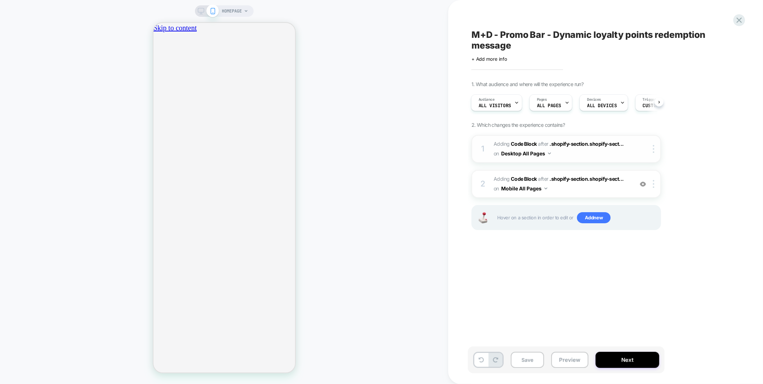
click at [575, 155] on span "Adding Code Block AFTER .shopify-section.shopify-sect... .shopify-section.shopi…" at bounding box center [561, 148] width 136 height 19
click at [574, 182] on span "Adding Code Block AFTER .shopify-section.shopify-sect... .shopify-section.shopi…" at bounding box center [561, 184] width 136 height 19
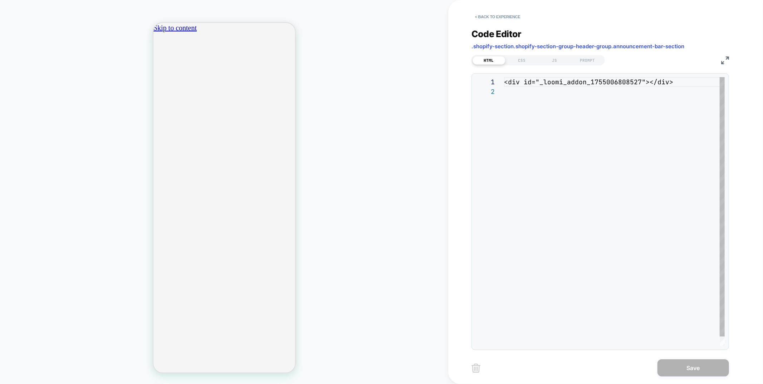
scroll to position [9, 0]
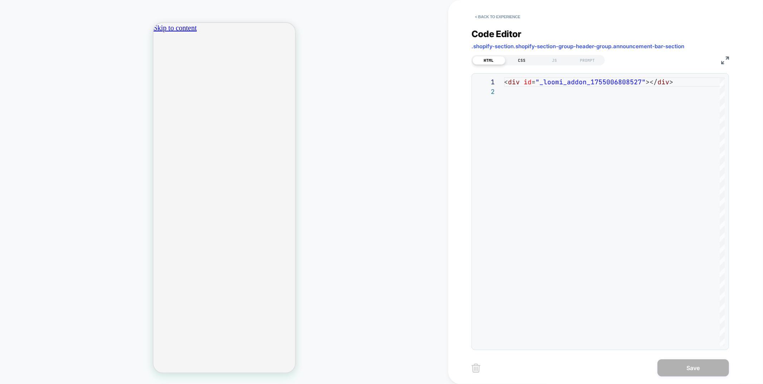
click at [526, 62] on div "CSS" at bounding box center [521, 60] width 33 height 9
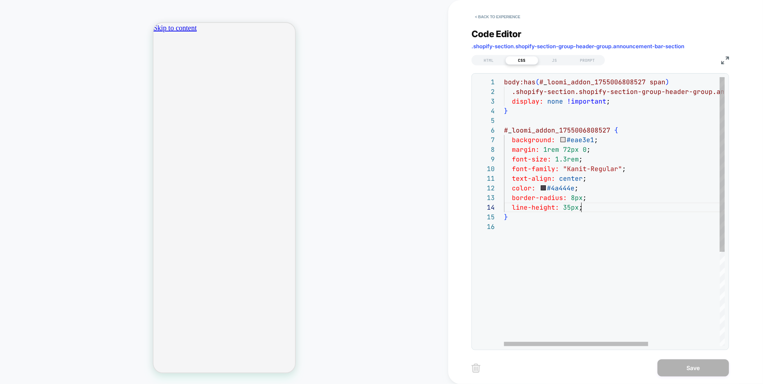
scroll to position [29, 77]
click at [634, 210] on div "body:has ( # _ loomi_addon_1755006808527 span ) .shopify-section.shopify-sectio…" at bounding box center [668, 284] width 329 height 414
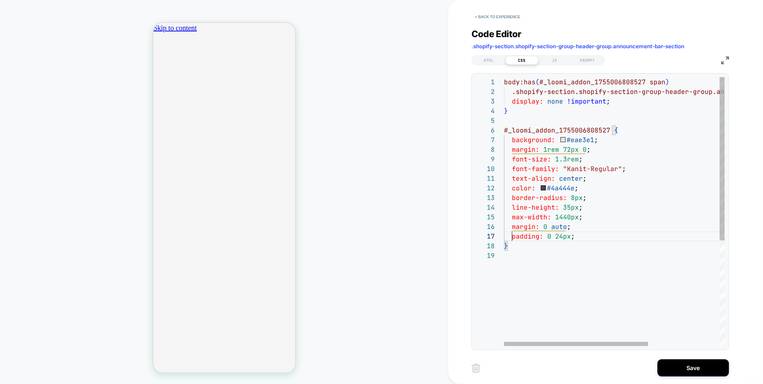
scroll to position [58, 8]
click at [535, 150] on div "**********" at bounding box center [599, 211] width 249 height 269
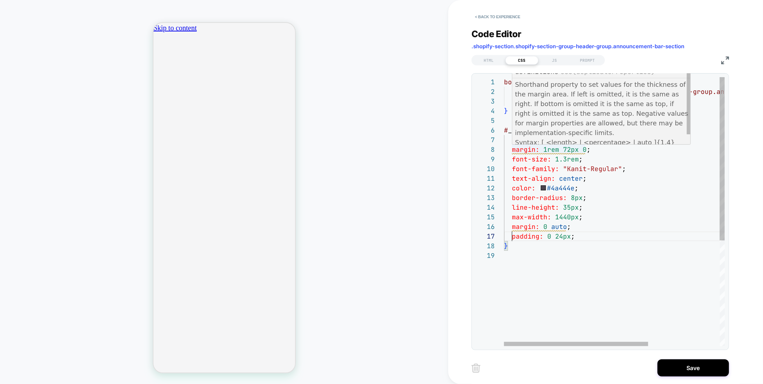
scroll to position [67, 30]
click at [535, 150] on div "body:has ( # _ loomi_addon_1755006808527 span ) .shopify-section.shopify-sectio…" at bounding box center [668, 298] width 329 height 443
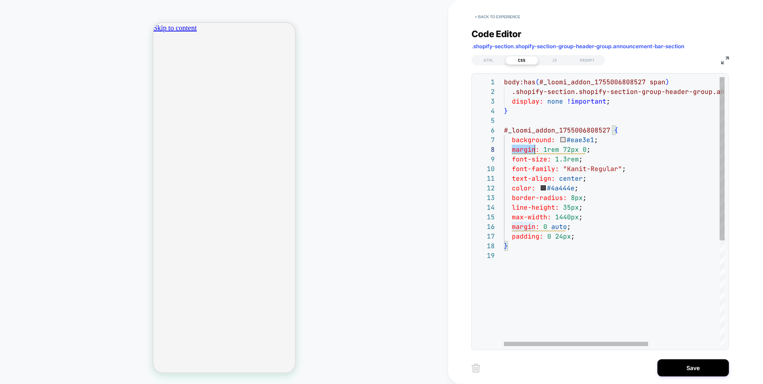
click at [535, 150] on div "body:has ( # _ loomi_addon_1755006808527 span ) .shopify-section.shopify-sectio…" at bounding box center [668, 298] width 329 height 443
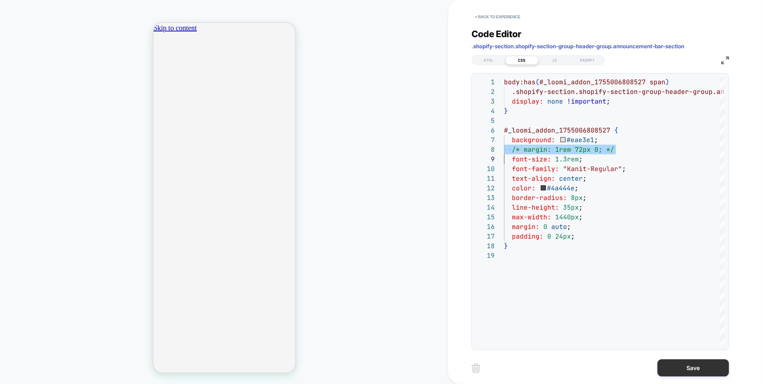
type textarea "**********"
click at [679, 365] on button "Save" at bounding box center [693, 368] width 72 height 17
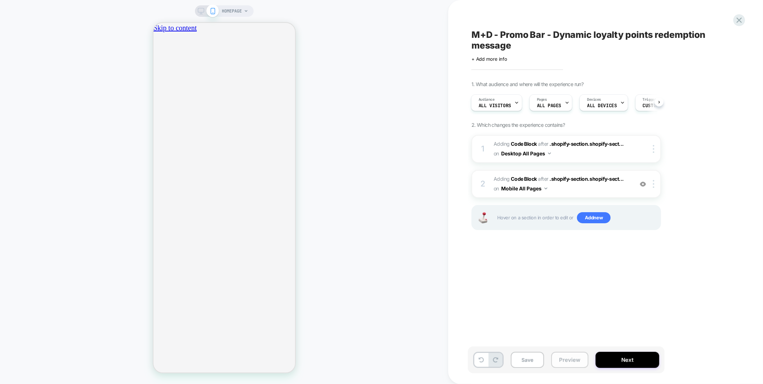
scroll to position [0, 126]
click at [566, 359] on button "Preview" at bounding box center [569, 360] width 37 height 16
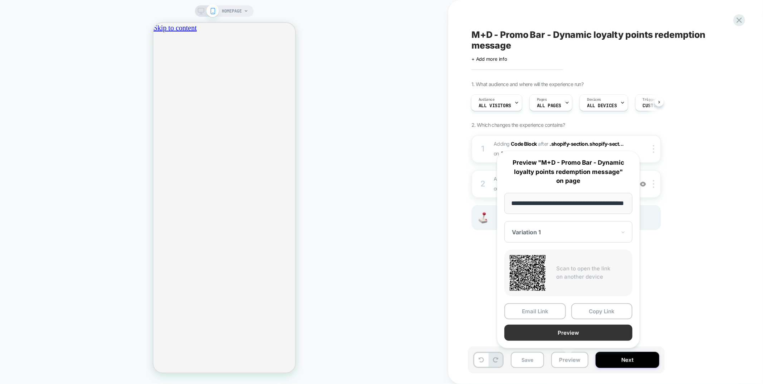
scroll to position [0, 0]
click at [568, 332] on button "Preview" at bounding box center [568, 333] width 128 height 16
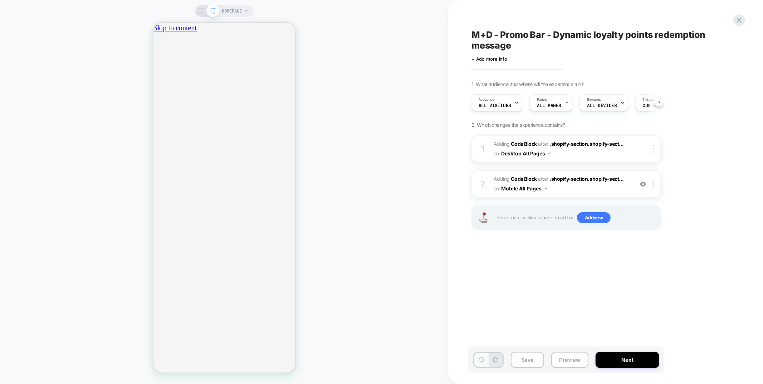
click at [479, 360] on icon at bounding box center [480, 360] width 5 height 5
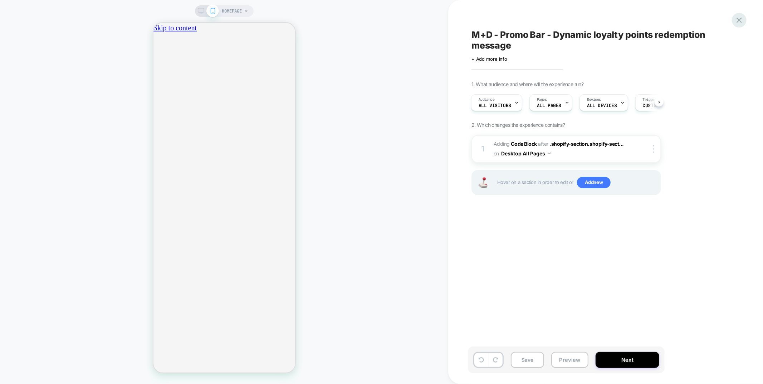
scroll to position [0, 253]
click at [741, 20] on icon at bounding box center [739, 20] width 10 height 10
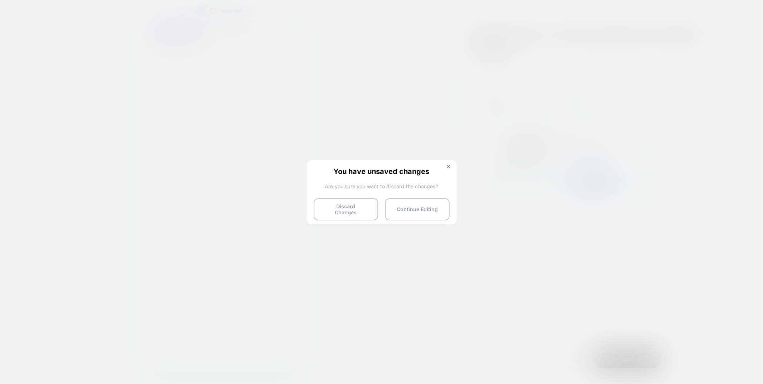
scroll to position [0, 0]
click at [358, 213] on button "Discard Changes" at bounding box center [346, 209] width 64 height 22
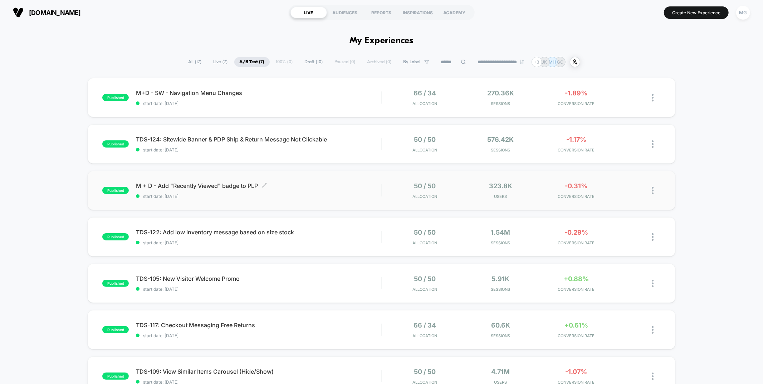
click at [347, 196] on span "start date: 8/7/2025" at bounding box center [258, 196] width 245 height 5
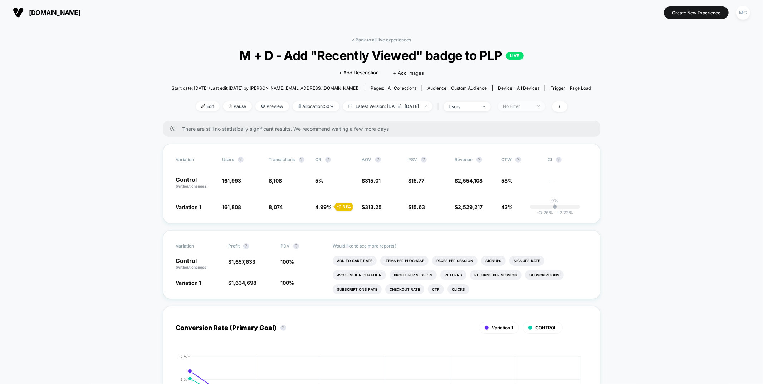
click at [532, 108] on div "No Filter" at bounding box center [517, 106] width 29 height 5
click at [529, 159] on span "Returning Visitors" at bounding box center [530, 161] width 41 height 6
click at [543, 211] on button "Save" at bounding box center [531, 210] width 65 height 12
click at [532, 107] on div "Returning Visitors" at bounding box center [517, 106] width 29 height 5
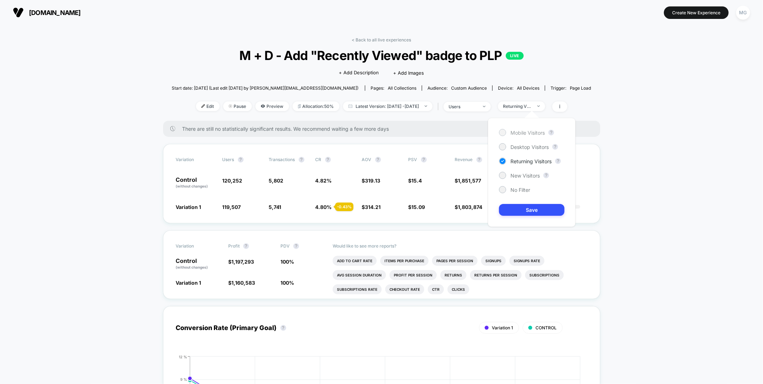
click at [534, 134] on span "Mobile Visitors" at bounding box center [527, 133] width 34 height 6
click at [534, 207] on button "Save" at bounding box center [531, 210] width 65 height 12
click at [532, 104] on div "Mobile" at bounding box center [517, 106] width 29 height 5
click at [363, 259] on li "Add To Cart Rate" at bounding box center [355, 261] width 44 height 10
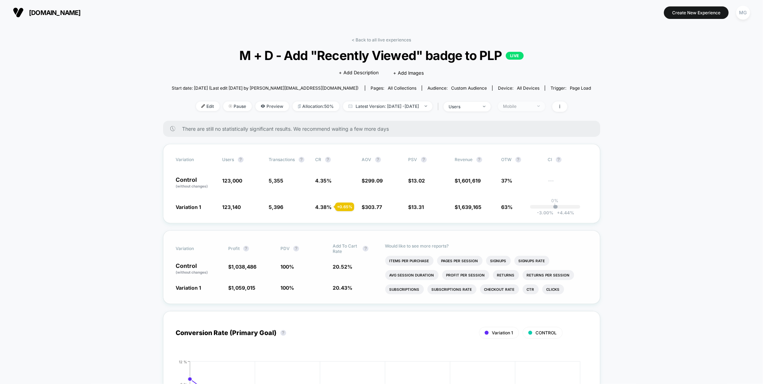
click at [530, 105] on div "Mobile" at bounding box center [517, 106] width 29 height 5
click at [527, 148] on span "Desktop Visitors" at bounding box center [529, 147] width 38 height 6
click at [526, 206] on button "Save" at bounding box center [531, 210] width 65 height 12
click at [376, 37] on link "< Back to all live experiences" at bounding box center [381, 39] width 59 height 5
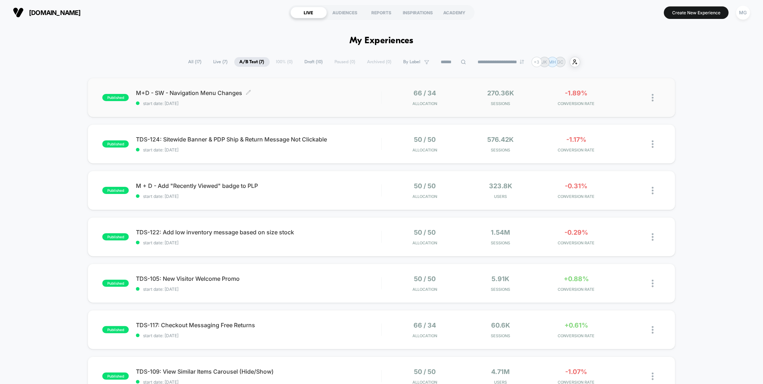
click at [359, 105] on span "start date: 8/12/2025" at bounding box center [258, 103] width 245 height 5
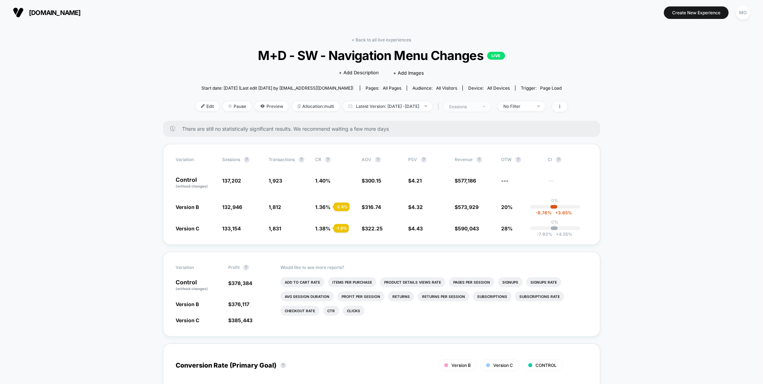
click at [491, 110] on span "sessions" at bounding box center [466, 107] width 47 height 10
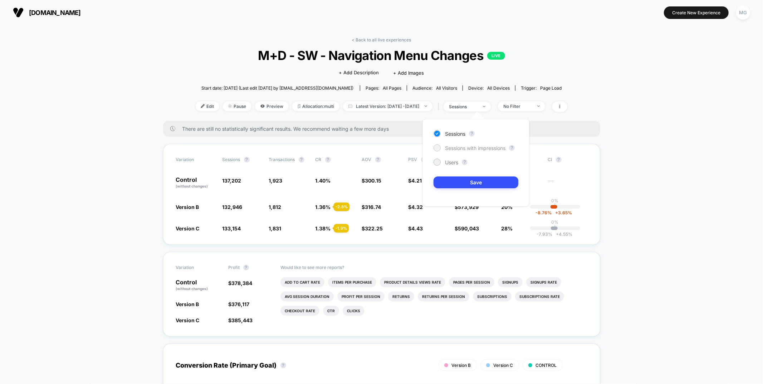
click at [473, 150] on span "Sessions with impressions" at bounding box center [475, 148] width 60 height 6
click at [467, 178] on button "Save" at bounding box center [475, 183] width 85 height 12
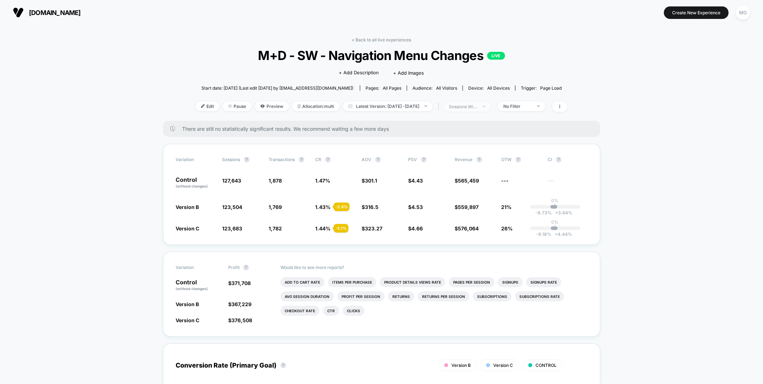
click at [477, 108] on div "sessions with impression" at bounding box center [463, 106] width 29 height 5
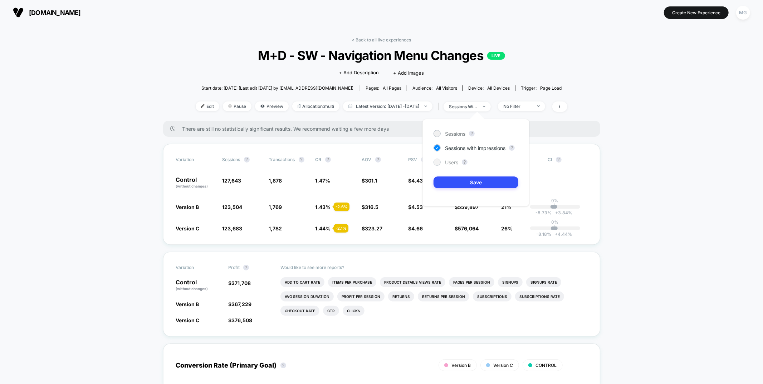
click at [455, 163] on span "Users" at bounding box center [451, 162] width 13 height 6
click at [455, 178] on button "Save" at bounding box center [475, 183] width 85 height 12
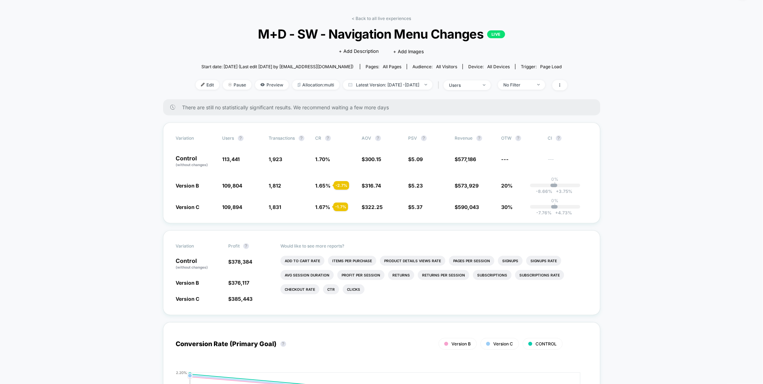
scroll to position [36, 0]
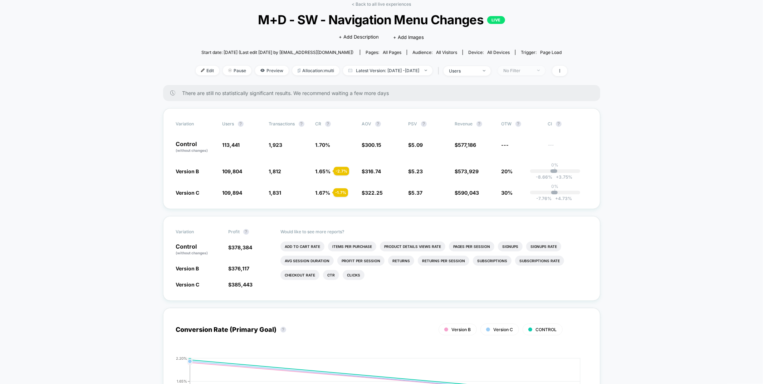
click at [532, 68] on div "No Filter" at bounding box center [517, 70] width 29 height 5
click at [535, 110] on span "Desktop Visitors" at bounding box center [531, 111] width 38 height 6
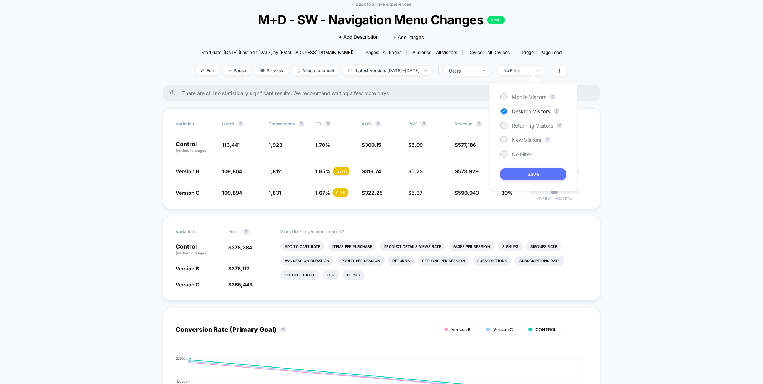
click at [541, 174] on button "Save" at bounding box center [532, 174] width 65 height 12
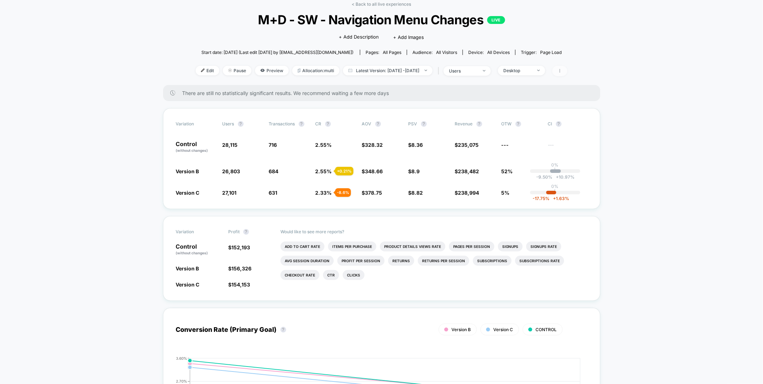
click at [567, 73] on span at bounding box center [559, 71] width 15 height 10
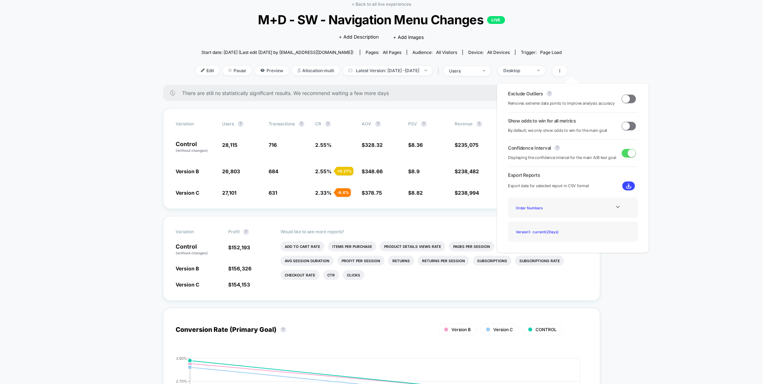
click at [624, 100] on span at bounding box center [626, 99] width 8 height 8
click at [628, 127] on span at bounding box center [629, 126] width 14 height 9
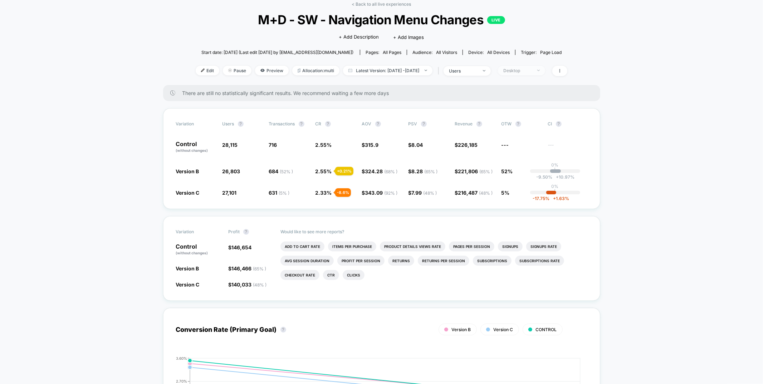
click at [532, 69] on div "Desktop" at bounding box center [517, 70] width 29 height 5
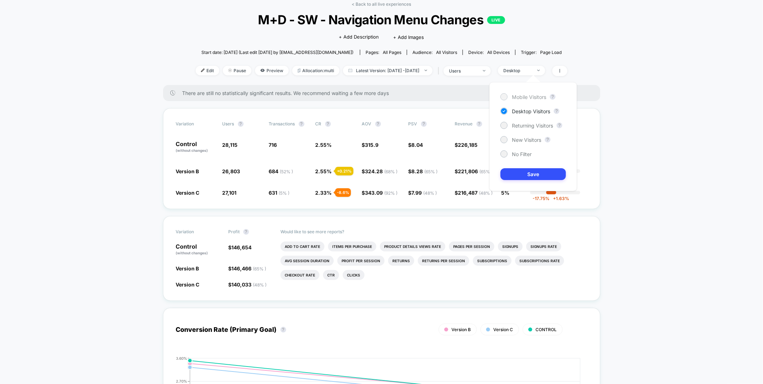
click at [535, 99] on span "Mobile Visitors" at bounding box center [529, 97] width 34 height 6
click at [526, 172] on button "Save" at bounding box center [532, 174] width 65 height 12
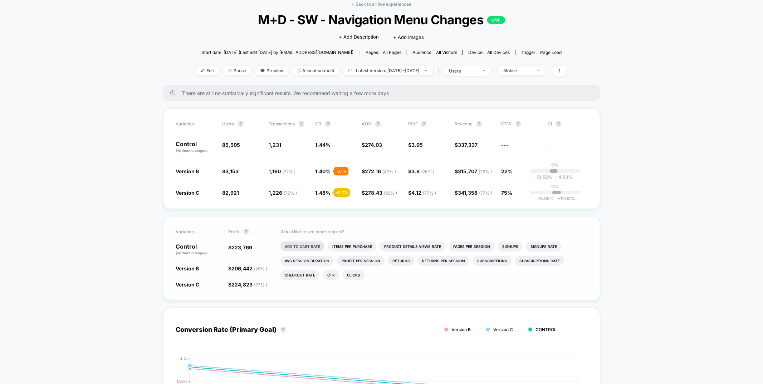
click at [316, 245] on li "Add To Cart Rate" at bounding box center [302, 247] width 44 height 10
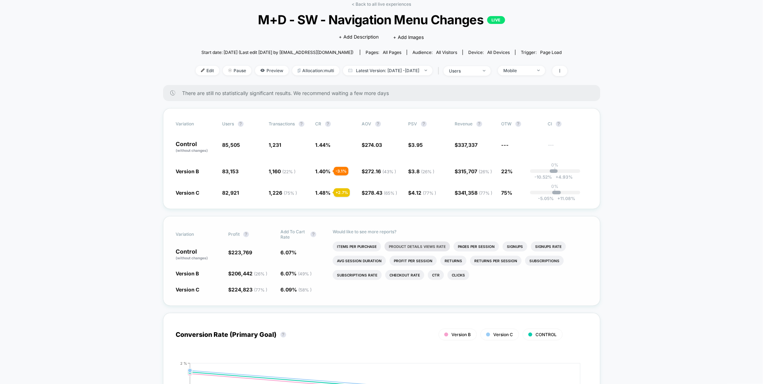
click at [406, 247] on li "Product Details Views Rate" at bounding box center [416, 247] width 65 height 10
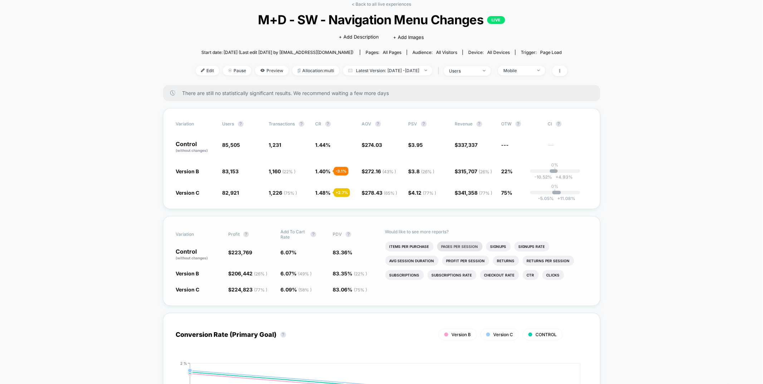
click at [442, 249] on li "Pages Per Session" at bounding box center [459, 247] width 45 height 10
click at [473, 246] on li "Items Per Purchase" at bounding box center [461, 247] width 48 height 10
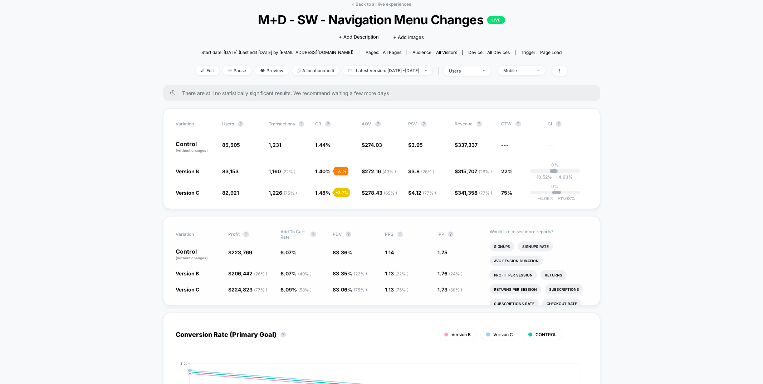
click at [372, 6] on link "< Back to all live experiences" at bounding box center [381, 3] width 59 height 5
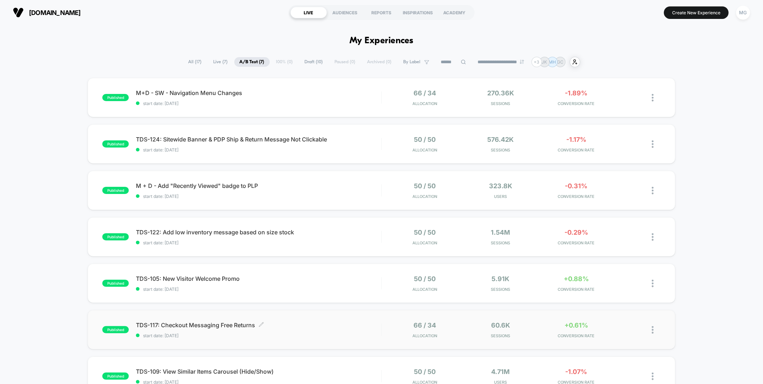
click at [373, 333] on span "start date: 7/31/2025" at bounding box center [258, 335] width 245 height 5
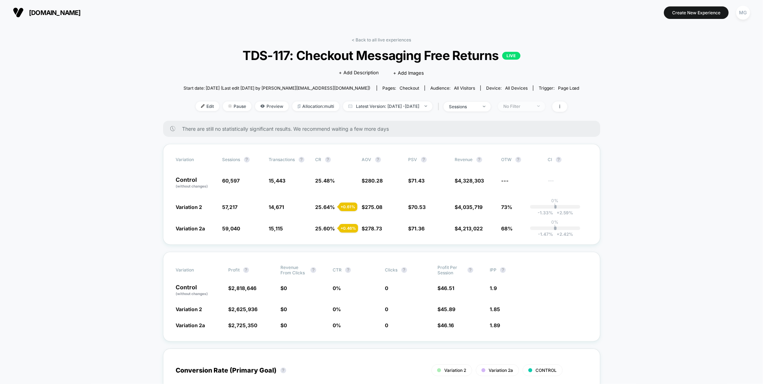
click at [532, 107] on div "No Filter" at bounding box center [517, 106] width 29 height 5
click at [512, 132] on span "Mobile Visitors" at bounding box center [528, 133] width 34 height 6
click at [524, 211] on button "Save" at bounding box center [531, 210] width 65 height 12
click at [542, 103] on span "Mobile" at bounding box center [521, 107] width 47 height 10
click at [517, 177] on span "New Visitors" at bounding box center [525, 176] width 29 height 6
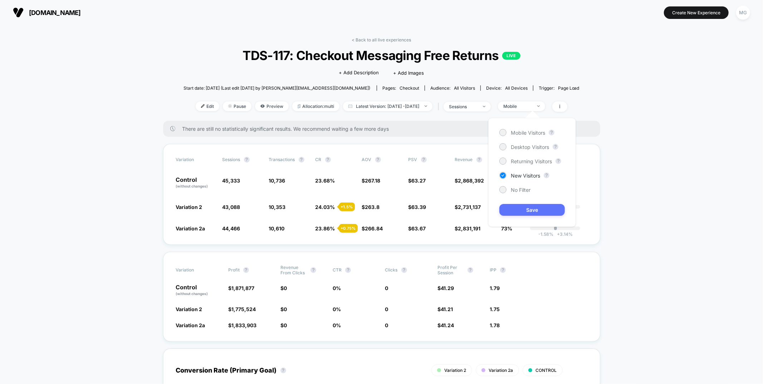
click at [521, 211] on button "Save" at bounding box center [531, 210] width 65 height 12
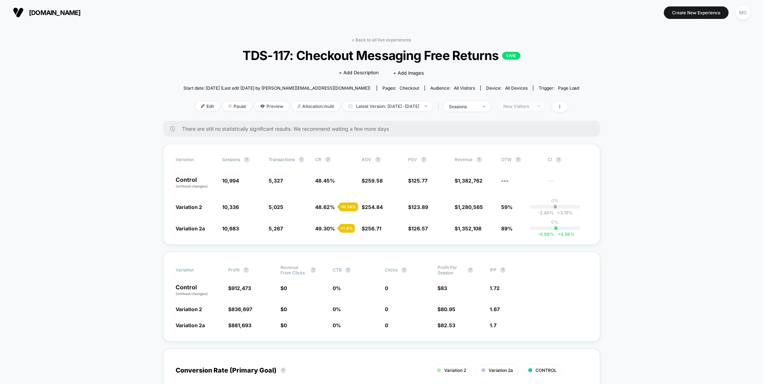
click at [545, 107] on span "New Visitors" at bounding box center [521, 107] width 47 height 10
click at [532, 161] on span "Returning Visitors" at bounding box center [531, 161] width 41 height 6
click at [532, 213] on button "Save" at bounding box center [531, 210] width 65 height 12
click at [545, 107] on span "Returning Visitors" at bounding box center [521, 107] width 47 height 10
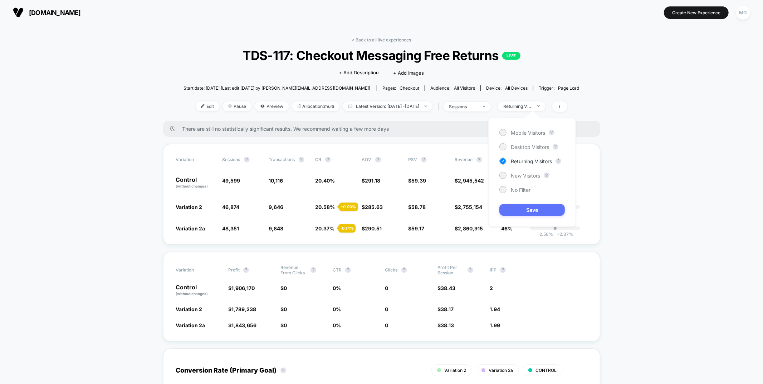
drag, startPoint x: 512, startPoint y: 189, endPoint x: 522, endPoint y: 206, distance: 19.7
click at [512, 190] on span "No Filter" at bounding box center [521, 190] width 20 height 6
click at [522, 208] on button "Save" at bounding box center [531, 210] width 65 height 12
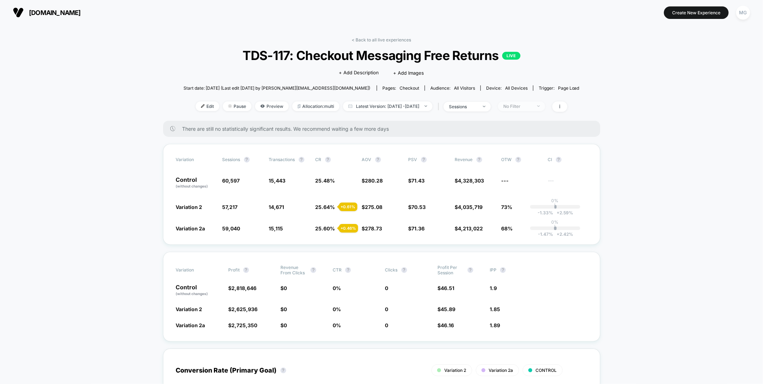
click at [545, 104] on span "No Filter" at bounding box center [521, 107] width 47 height 10
click at [531, 162] on span "Returning Visitors" at bounding box center [531, 161] width 41 height 6
click at [530, 208] on button "Save" at bounding box center [531, 210] width 65 height 12
click at [532, 108] on div "Returning Visitors" at bounding box center [517, 106] width 29 height 5
click at [535, 178] on span "New Visitors" at bounding box center [525, 176] width 29 height 6
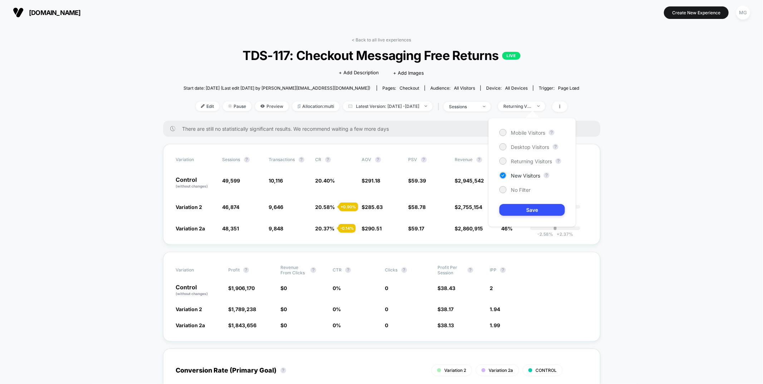
click at [542, 210] on button "Save" at bounding box center [531, 210] width 65 height 12
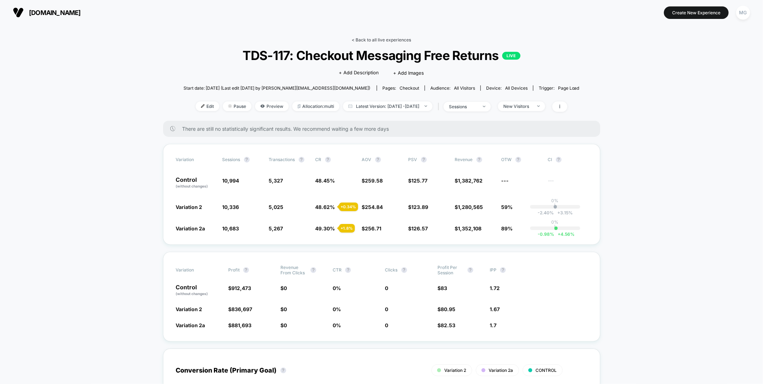
click at [392, 37] on link "< Back to all live experiences" at bounding box center [381, 39] width 59 height 5
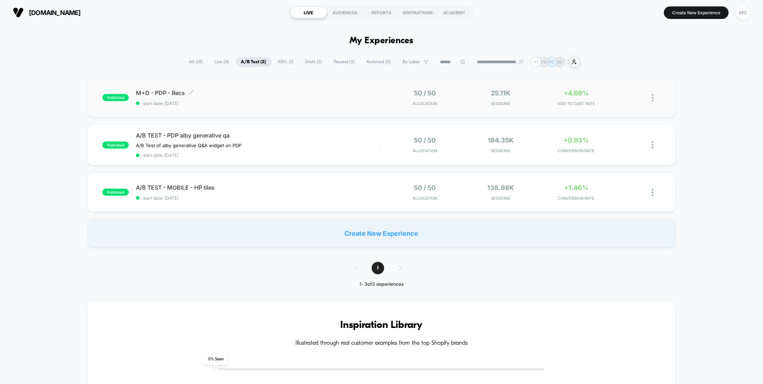
click at [349, 98] on div "M+D - PDP - Recs Click to edit experience details Click to edit experience deta…" at bounding box center [258, 97] width 245 height 17
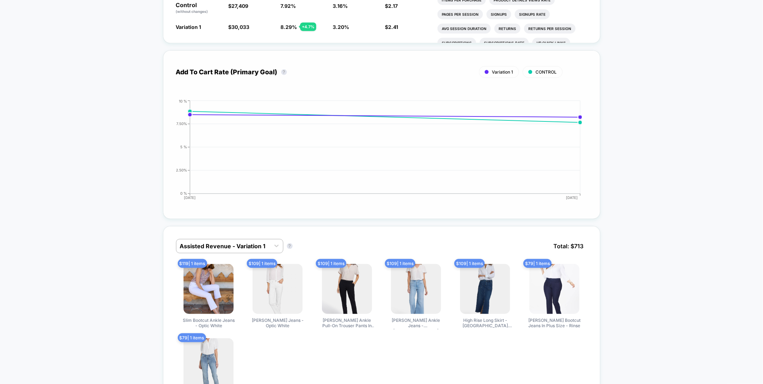
scroll to position [309, 0]
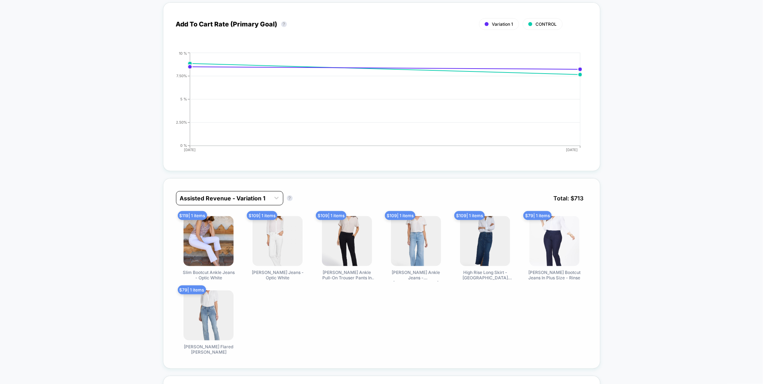
click at [247, 199] on div at bounding box center [223, 198] width 87 height 9
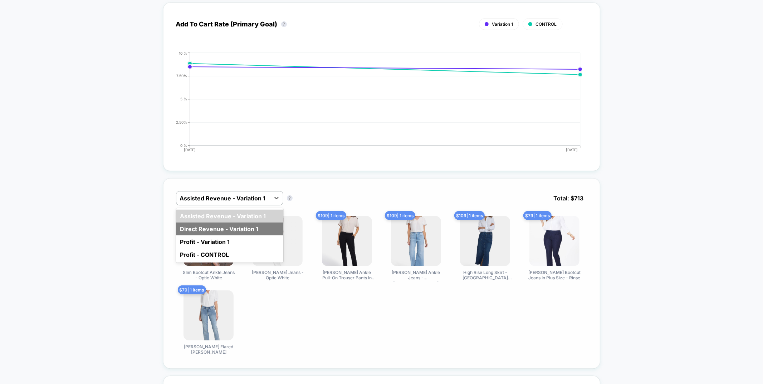
click at [247, 225] on div "Direct Revenue - Variation 1" at bounding box center [229, 229] width 107 height 13
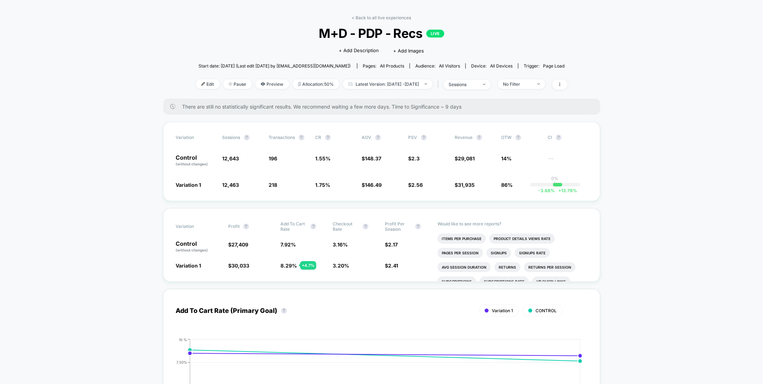
scroll to position [0, 0]
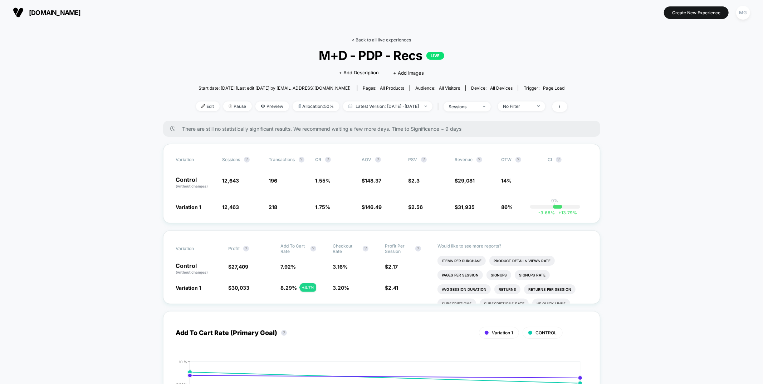
click at [390, 40] on link "< Back to all live experiences" at bounding box center [381, 39] width 59 height 5
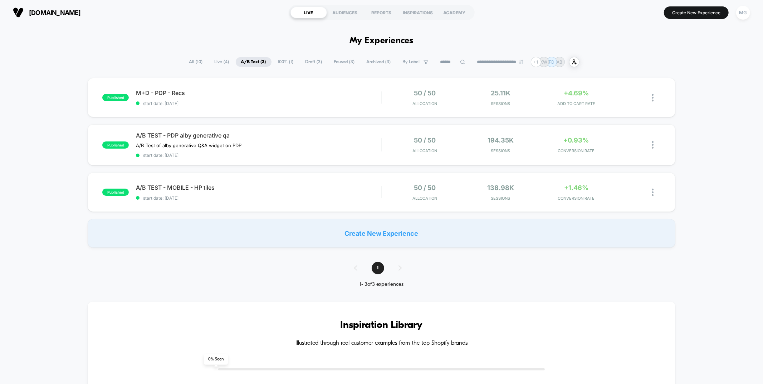
click at [333, 60] on span "Paused ( 3 )" at bounding box center [344, 62] width 31 height 10
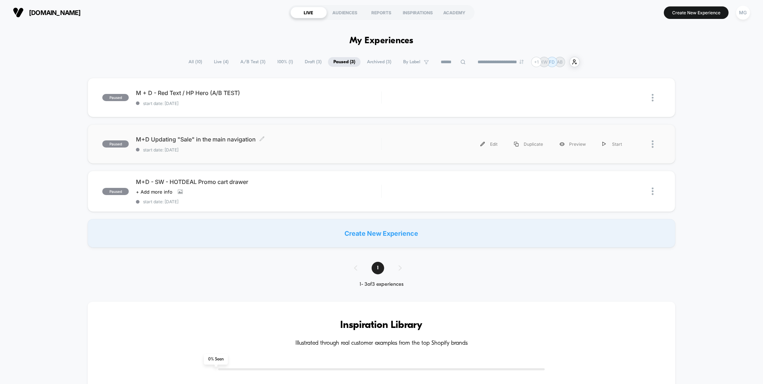
click at [326, 149] on span "start date: 8/5/2025" at bounding box center [258, 149] width 245 height 5
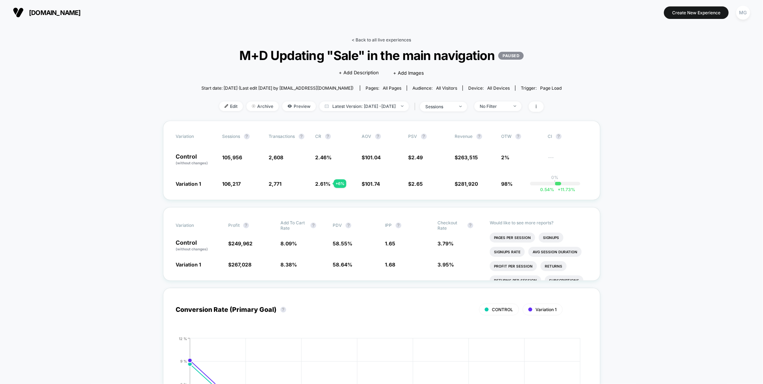
click at [392, 40] on link "< Back to all live experiences" at bounding box center [381, 39] width 59 height 5
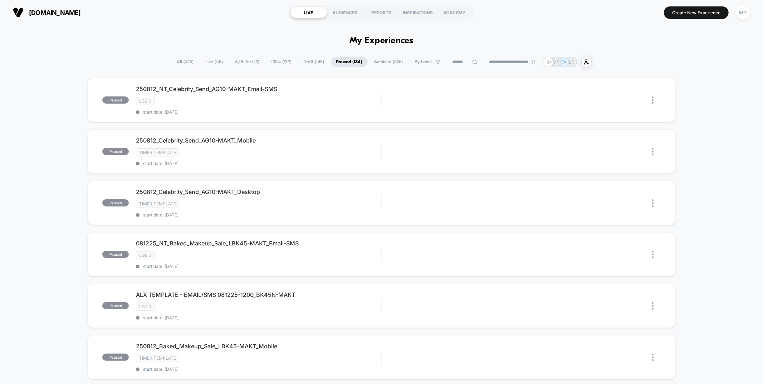
click at [241, 65] on span "A/B Test ( 2 )" at bounding box center [247, 62] width 35 height 10
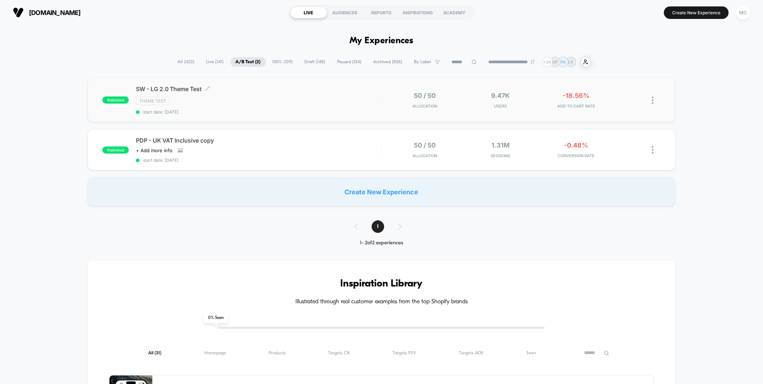
click at [288, 105] on div "SW - LG 2.0 Theme Test Click to edit experience details Click to edit experienc…" at bounding box center [258, 99] width 245 height 29
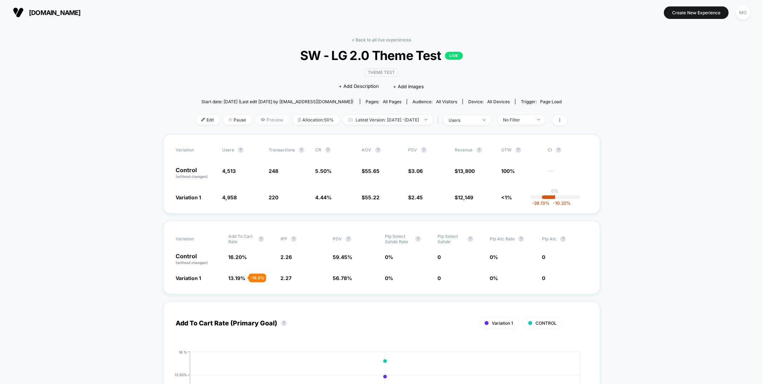
click at [266, 118] on span "Preview" at bounding box center [272, 120] width 34 height 10
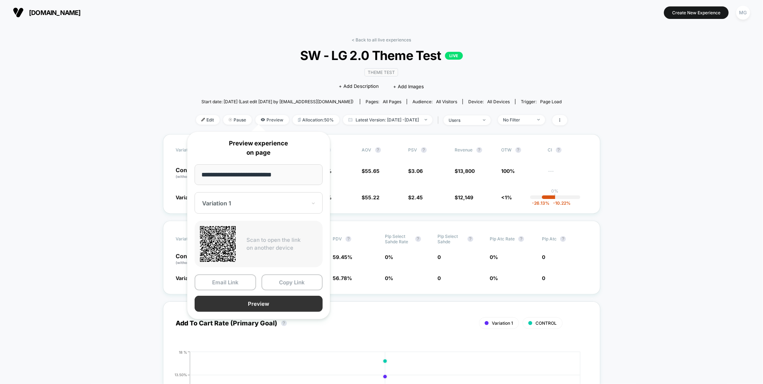
click at [297, 301] on button "Preview" at bounding box center [259, 304] width 128 height 16
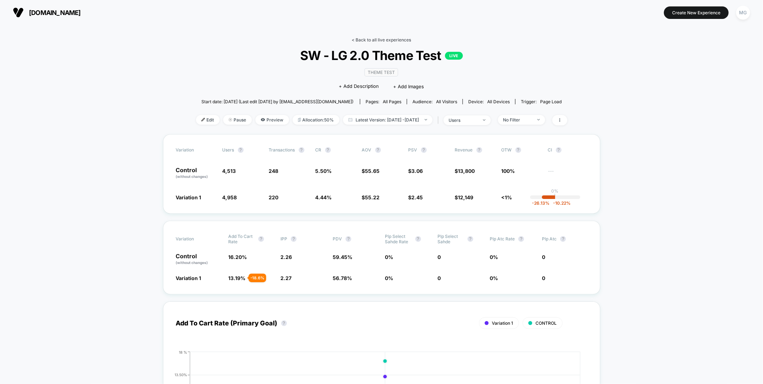
click at [388, 40] on link "< Back to all live experiences" at bounding box center [381, 39] width 59 height 5
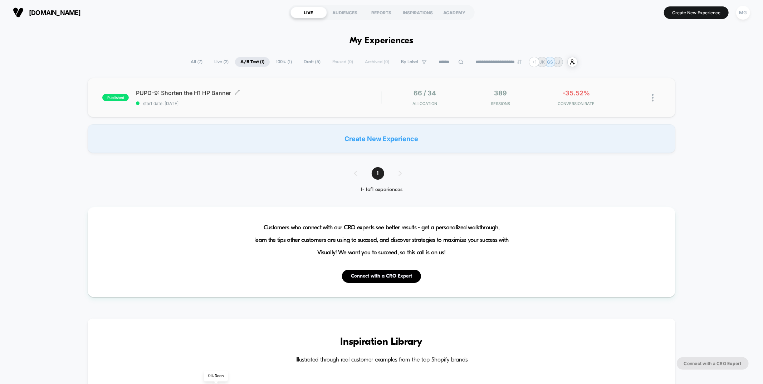
click at [320, 105] on span "start date: [DATE]" at bounding box center [258, 103] width 245 height 5
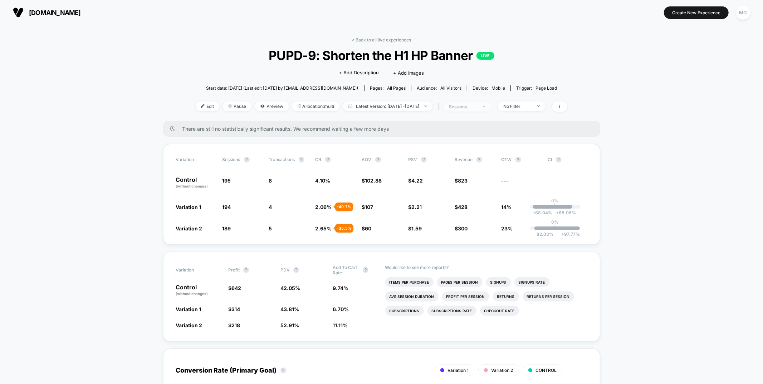
click at [491, 106] on span "sessions" at bounding box center [466, 107] width 47 height 10
click at [477, 151] on div "Sessions with impressions" at bounding box center [469, 147] width 72 height 7
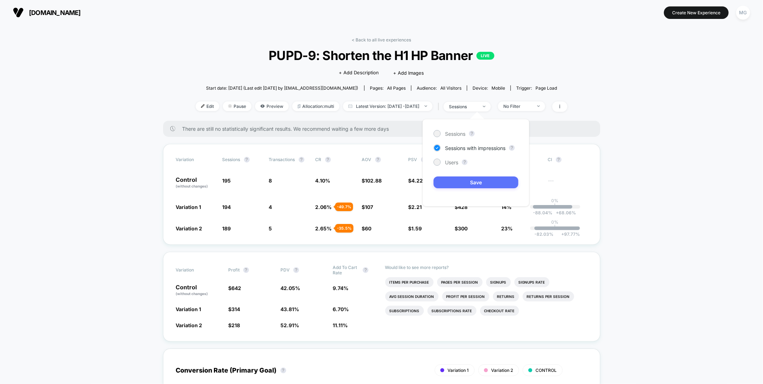
click at [478, 183] on button "Save" at bounding box center [475, 183] width 85 height 12
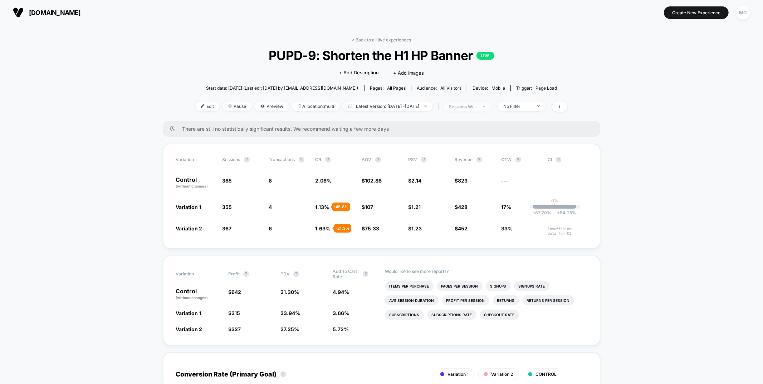
click at [488, 102] on span "sessions with impression" at bounding box center [466, 107] width 47 height 10
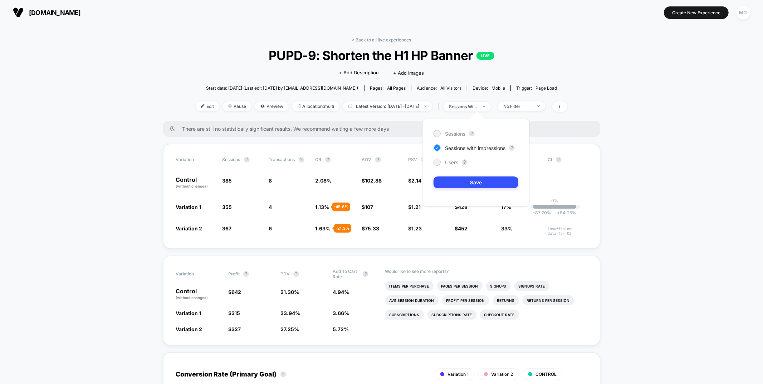
click at [451, 136] on span "Sessions" at bounding box center [455, 134] width 20 height 6
click at [473, 182] on button "Save" at bounding box center [475, 183] width 85 height 12
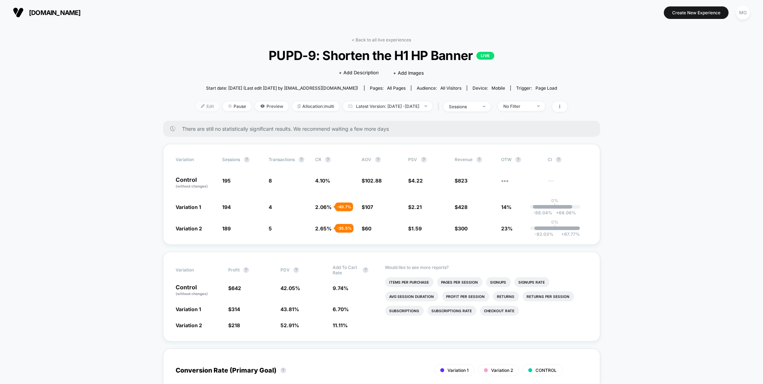
click at [201, 107] on span "Edit" at bounding box center [208, 107] width 24 height 10
